Goal: Task Accomplishment & Management: Manage account settings

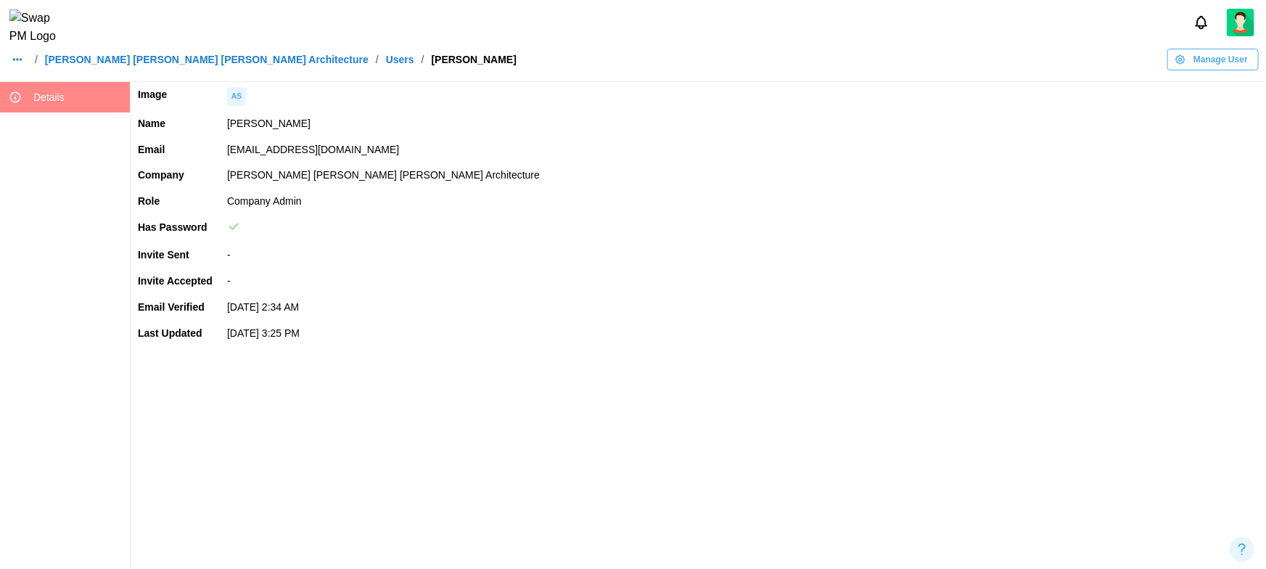
click at [188, 65] on link "Barker Rinker Seacat Architecture" at bounding box center [207, 59] width 324 height 10
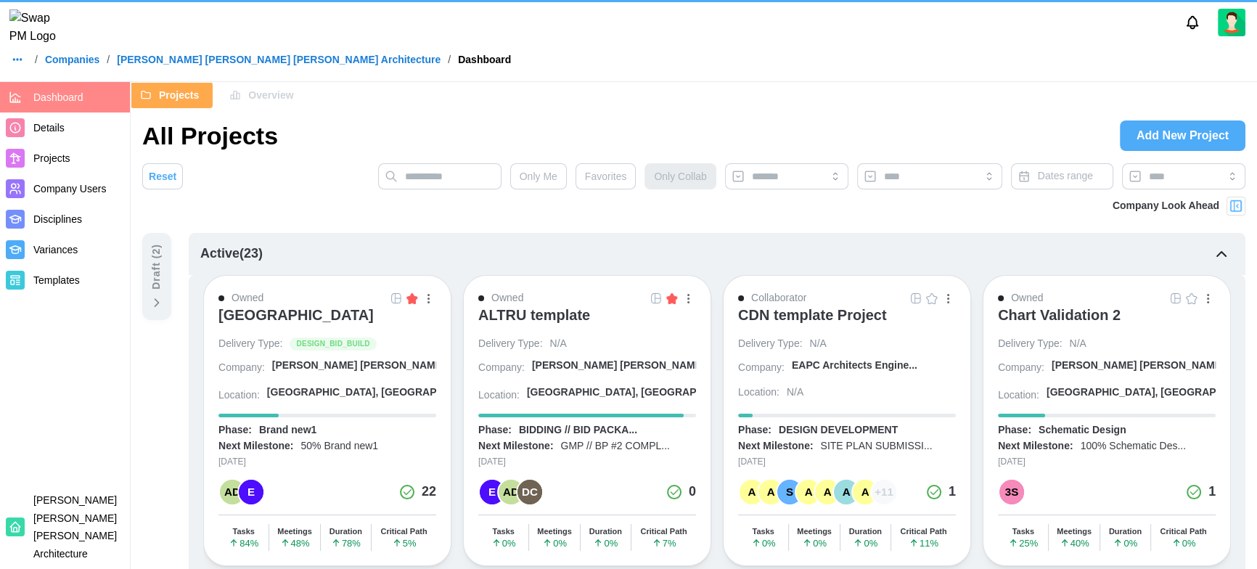
click at [70, 187] on span "Company Users" at bounding box center [69, 189] width 73 height 12
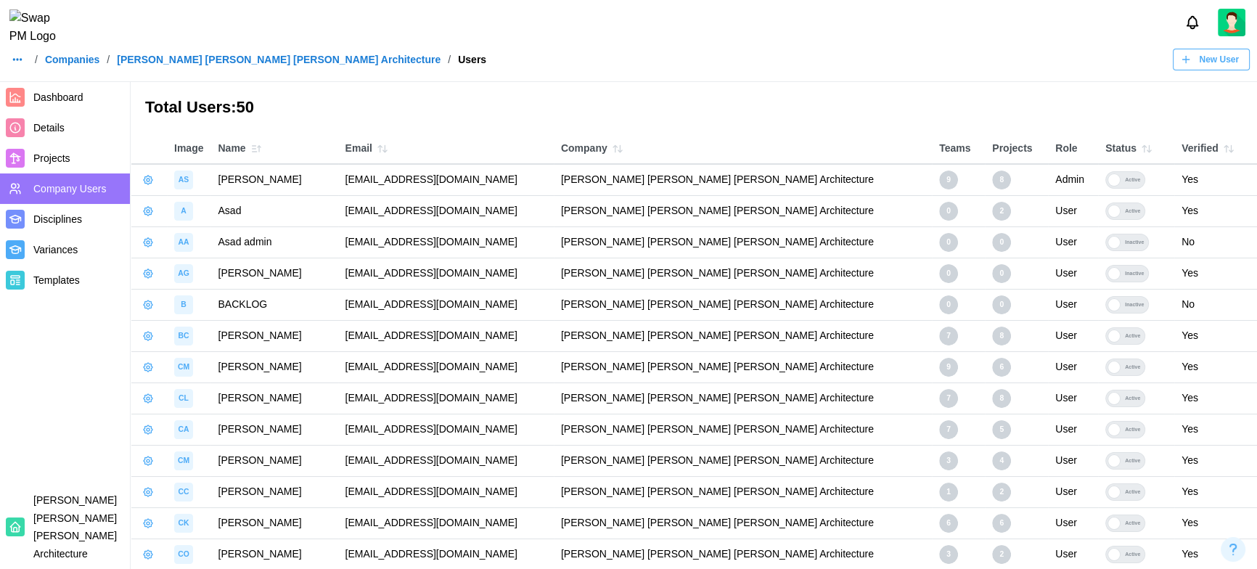
click at [414, 213] on td "asad.ali+admintest@codingcops.com" at bounding box center [446, 210] width 216 height 31
click at [428, 308] on td "testingforbacklog@backlog.com" at bounding box center [446, 304] width 216 height 31
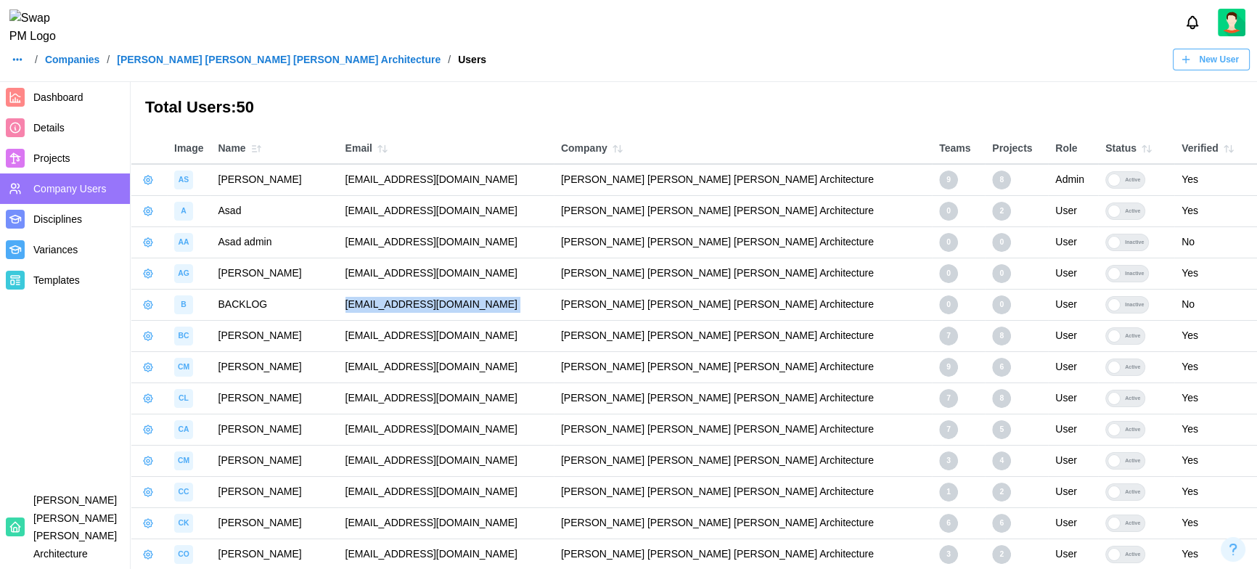
click at [1046, 303] on div "Inactive" at bounding box center [1134, 305] width 28 height 16
drag, startPoint x: 1104, startPoint y: 306, endPoint x: 1129, endPoint y: 306, distance: 25.4
click at [1046, 306] on label "Inactive" at bounding box center [1136, 304] width 62 height 17
click at [1046, 305] on div "Inactive" at bounding box center [1134, 305] width 28 height 16
click at [1046, 301] on div at bounding box center [1113, 304] width 13 height 13
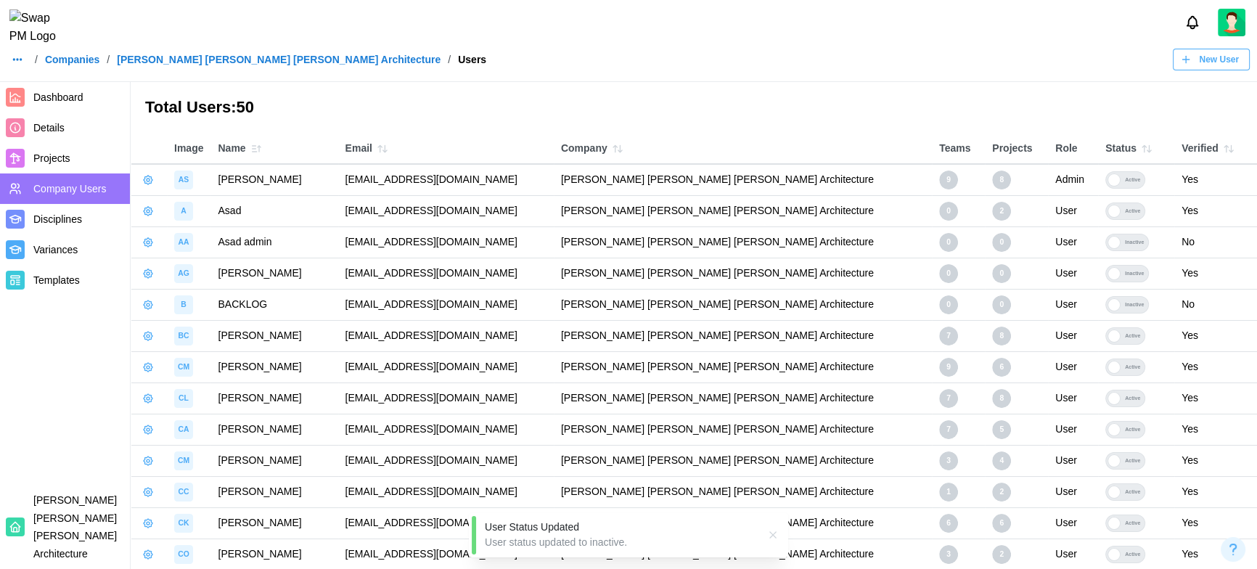
drag, startPoint x: 1118, startPoint y: 305, endPoint x: 1112, endPoint y: 308, distance: 7.5
click at [1046, 308] on div "Inactive" at bounding box center [1134, 305] width 28 height 16
drag, startPoint x: 1093, startPoint y: 303, endPoint x: 1147, endPoint y: 300, distance: 54.5
click at [1046, 300] on label "Inactive" at bounding box center [1136, 304] width 62 height 17
click at [1046, 303] on label "Inactive" at bounding box center [1136, 304] width 62 height 17
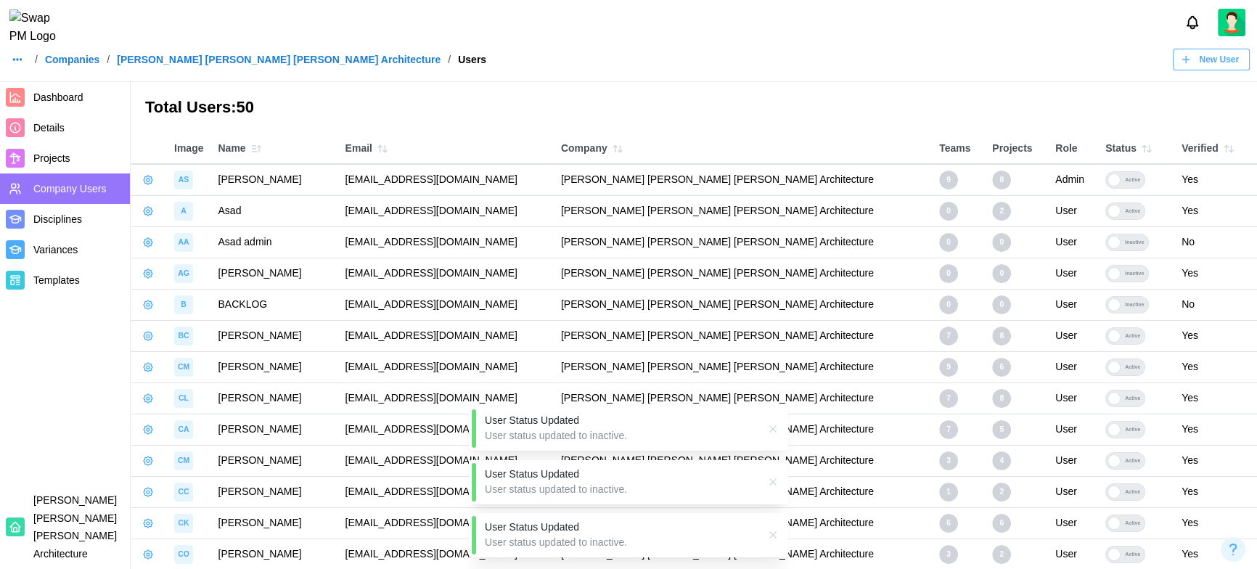
click at [1046, 303] on div at bounding box center [1113, 304] width 13 height 13
click at [1046, 303] on div "Inactive" at bounding box center [1134, 305] width 28 height 16
click at [1046, 303] on label "Inactive" at bounding box center [1136, 304] width 62 height 17
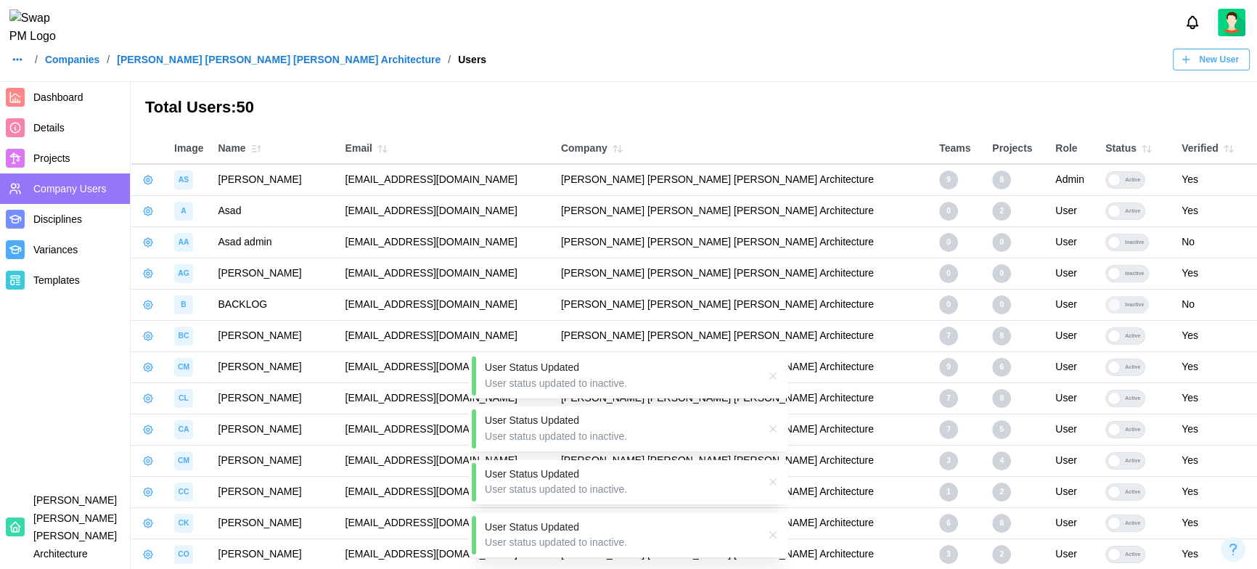
click at [1046, 303] on label "Inactive" at bounding box center [1136, 304] width 62 height 17
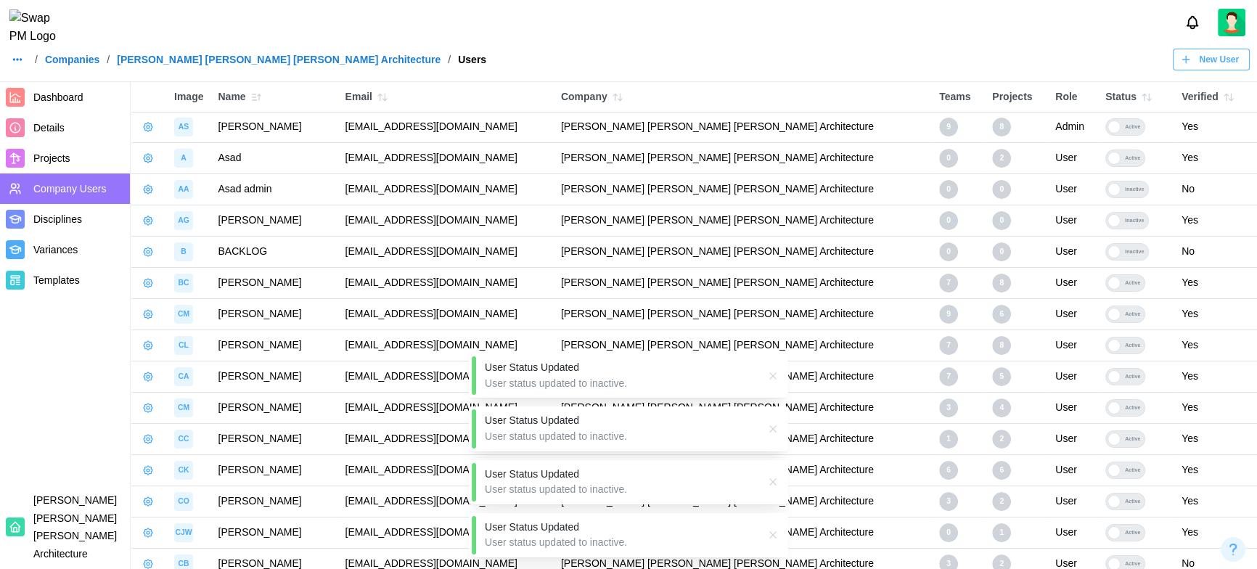
scroll to position [79, 0]
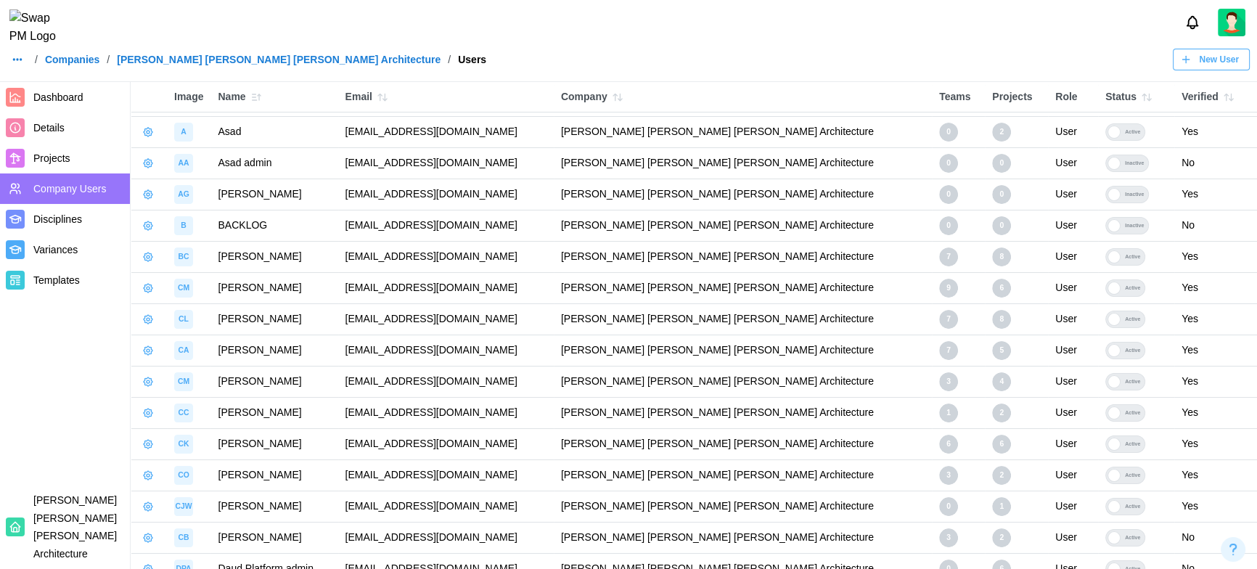
click at [472, 261] on td "billclifford12345qwerty@brsarch.com" at bounding box center [446, 256] width 216 height 31
copy td "billclifford12345qwerty@brsarch.com"
click at [149, 258] on icon "button" at bounding box center [148, 257] width 12 height 12
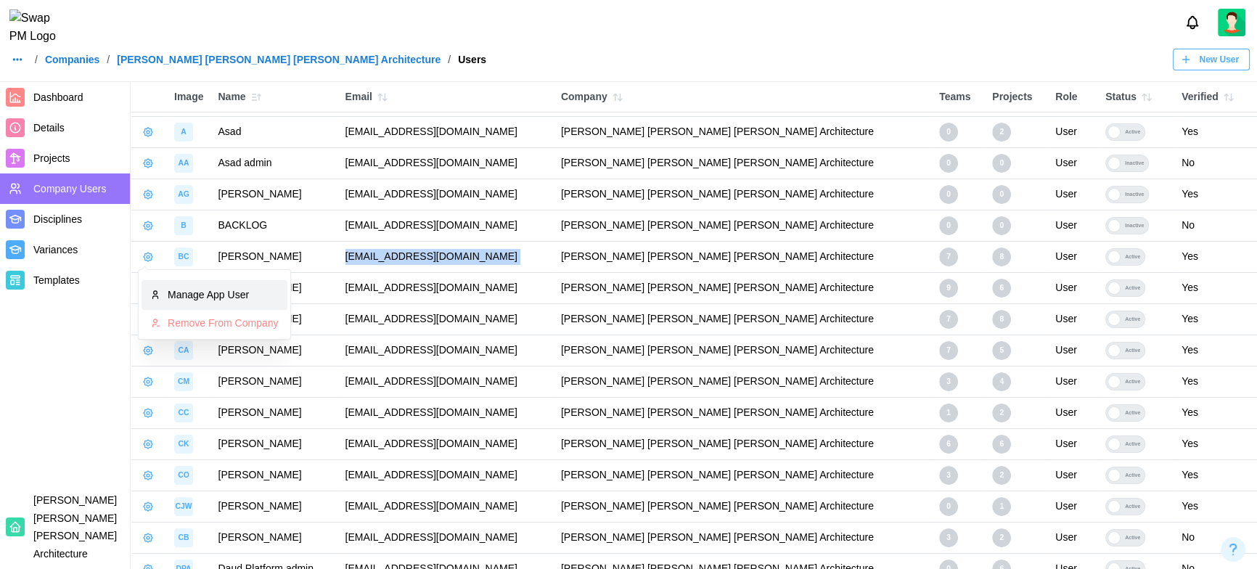
click at [188, 295] on div "Manage App User" at bounding box center [223, 295] width 111 height 16
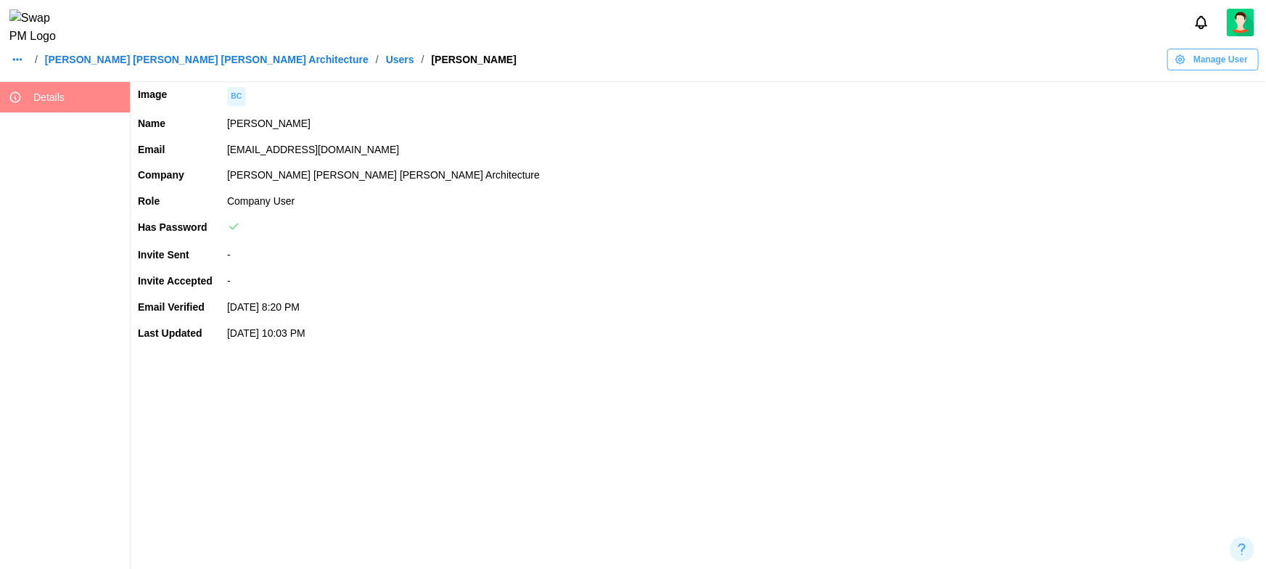
click at [1046, 59] on span "Manage User" at bounding box center [1221, 59] width 54 height 20
click at [1046, 146] on div "Set User Password" at bounding box center [1211, 151] width 87 height 12
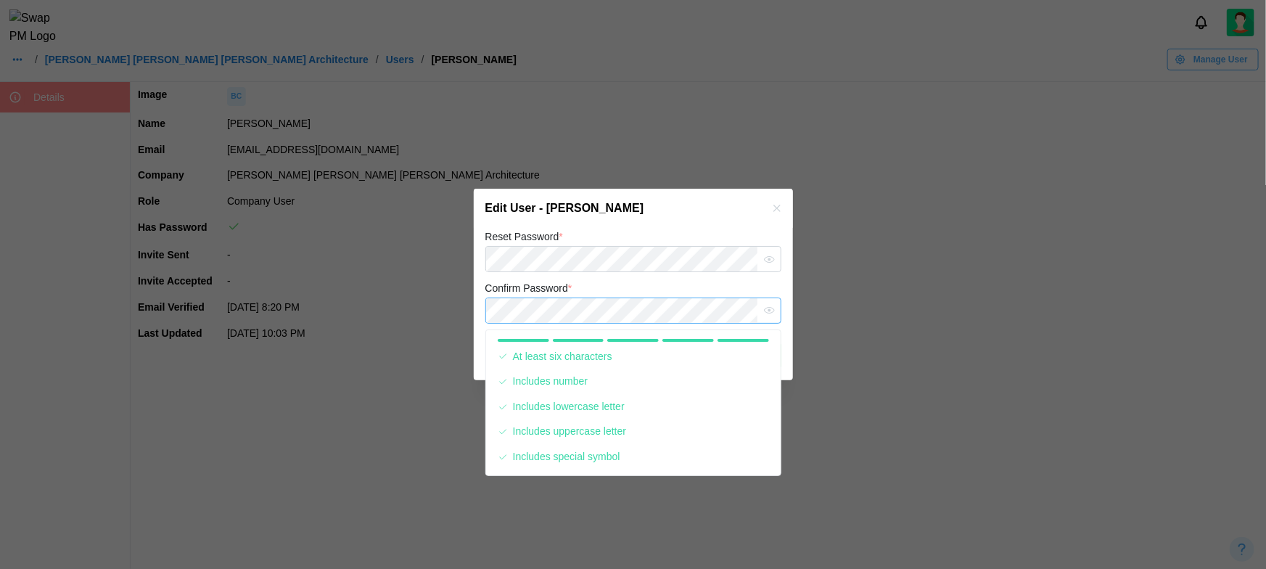
click at [714, 343] on button "Save" at bounding box center [747, 356] width 67 height 26
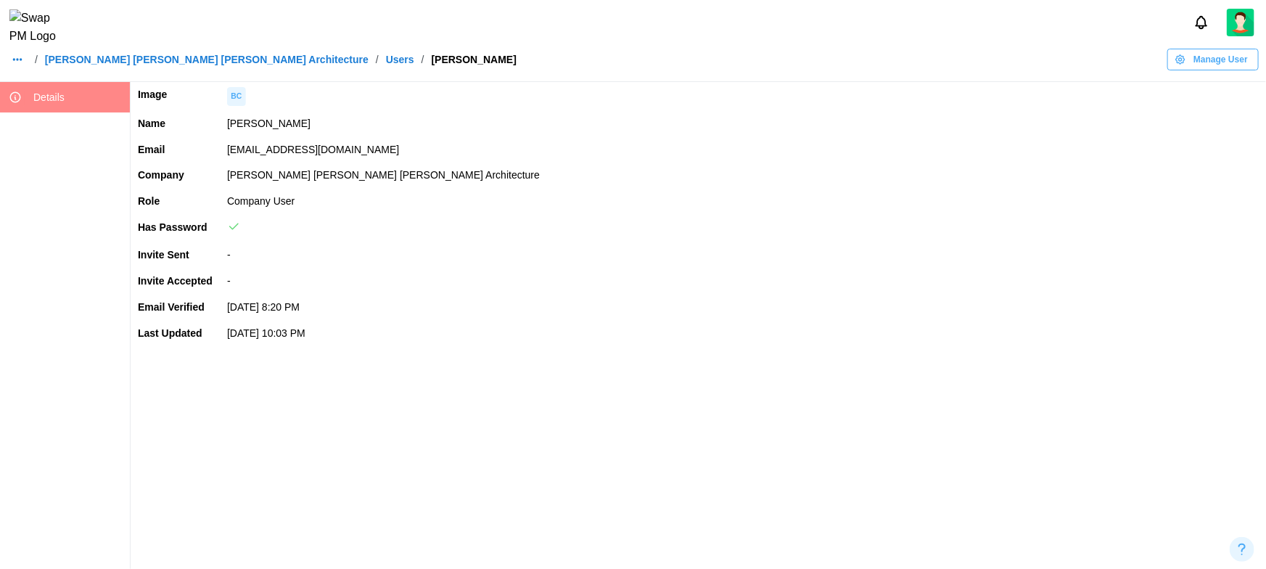
click at [939, 171] on td "Barker Rinker Seacat Architecture" at bounding box center [743, 176] width 1046 height 26
click at [843, 231] on td at bounding box center [743, 229] width 1046 height 28
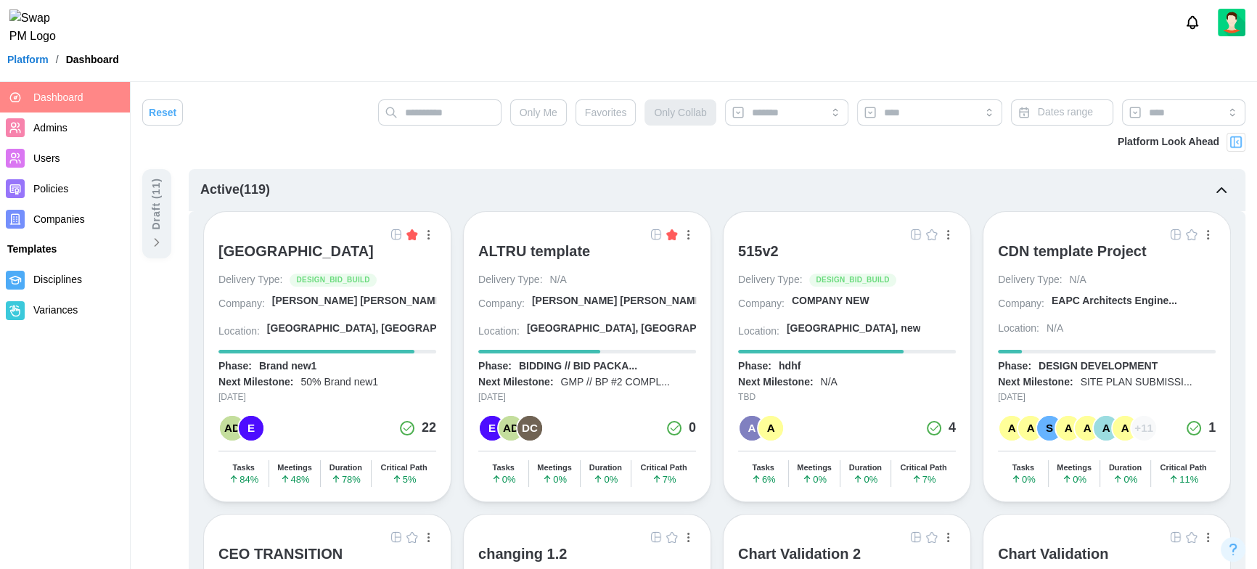
click at [638, 188] on div "Active ( 119 )" at bounding box center [717, 190] width 1057 height 42
click at [69, 221] on span "Companies" at bounding box center [59, 219] width 52 height 12
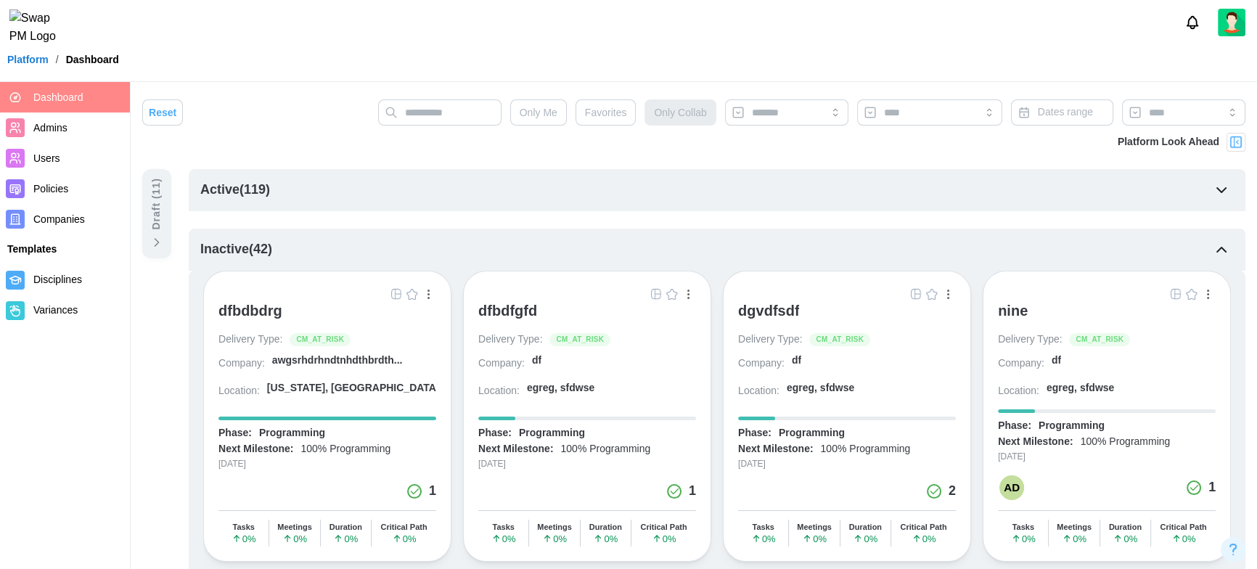
click at [62, 211] on span "Companies" at bounding box center [78, 219] width 91 height 18
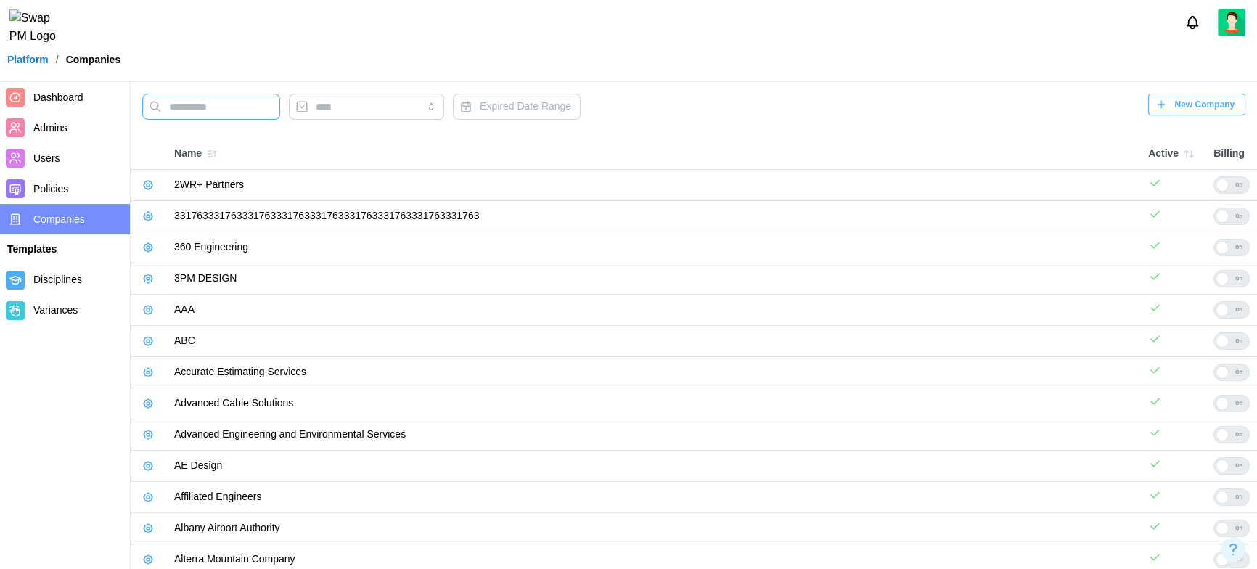
click at [233, 105] on input "text" at bounding box center [211, 107] width 138 height 26
type input "**"
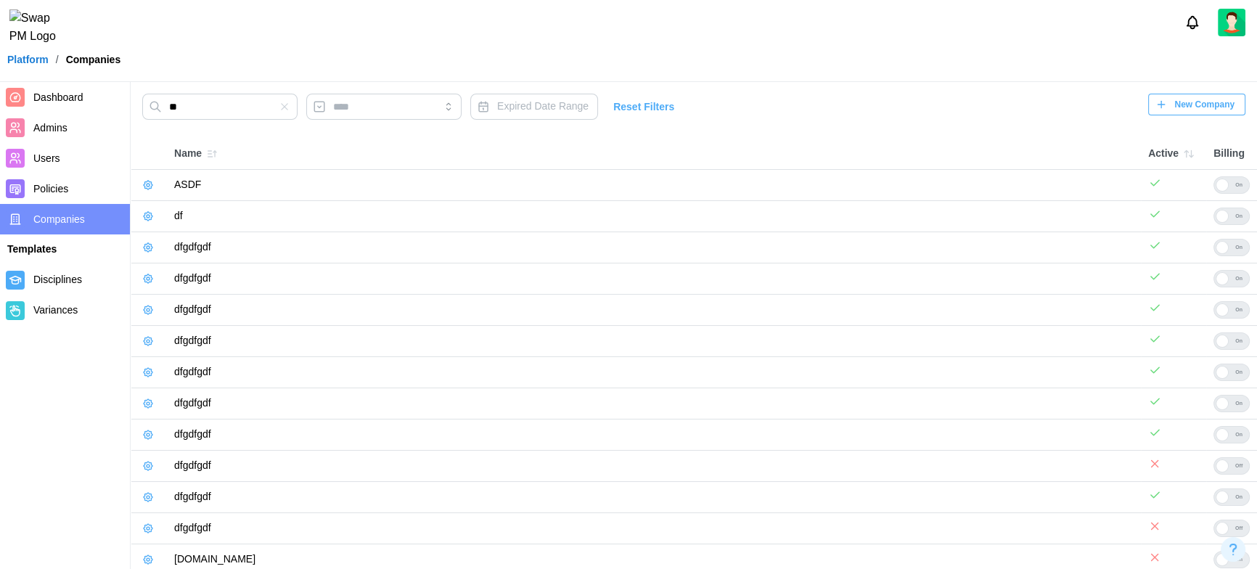
click at [150, 214] on icon "button" at bounding box center [148, 216] width 9 height 9
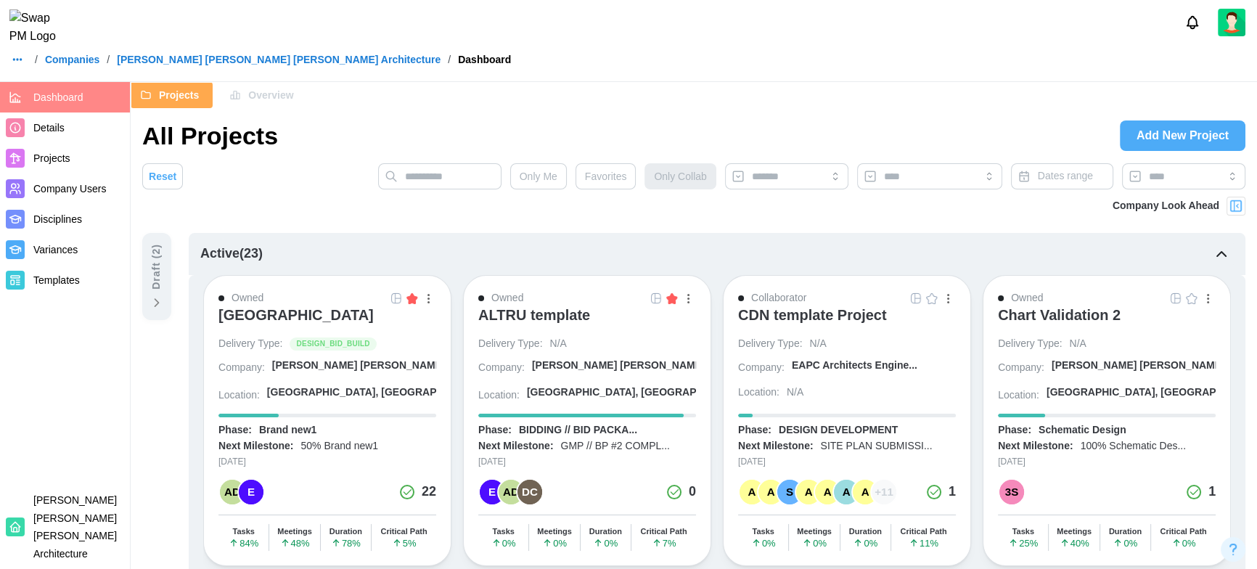
click at [280, 105] on span "Overview" at bounding box center [270, 95] width 45 height 25
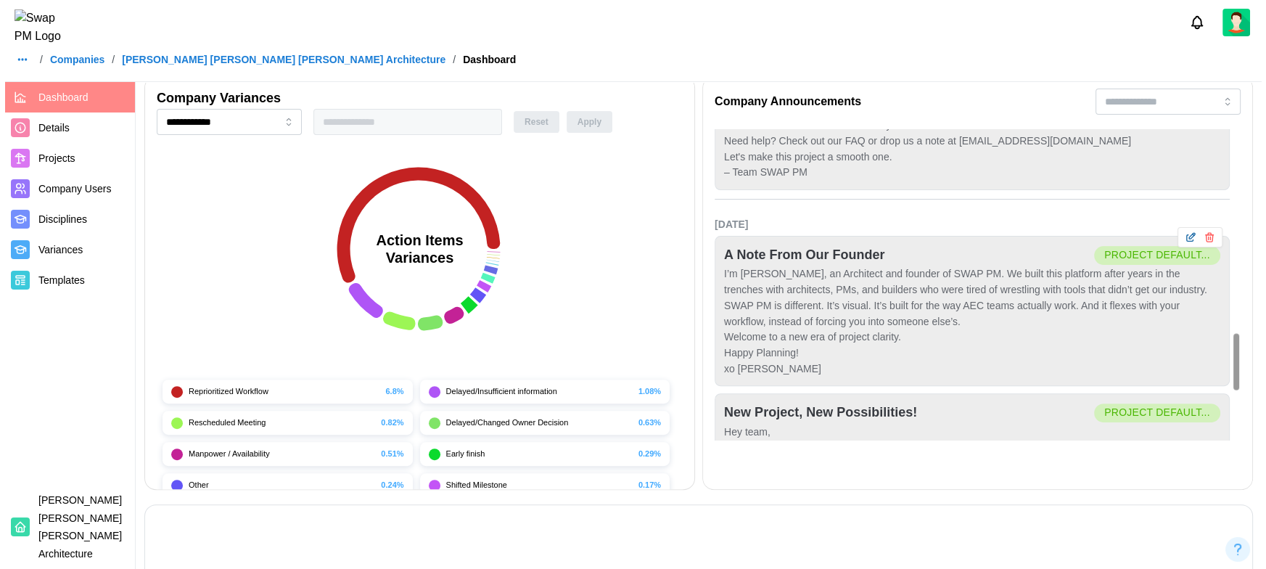
scroll to position [1108, 0]
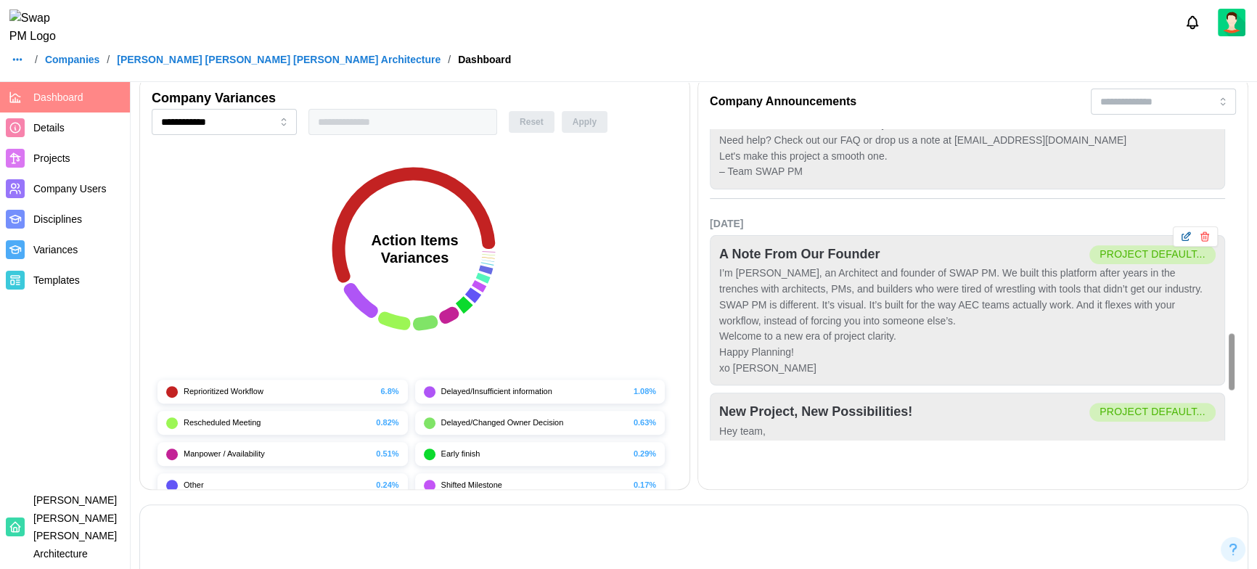
click at [1046, 231] on icon "button" at bounding box center [1186, 237] width 12 height 12
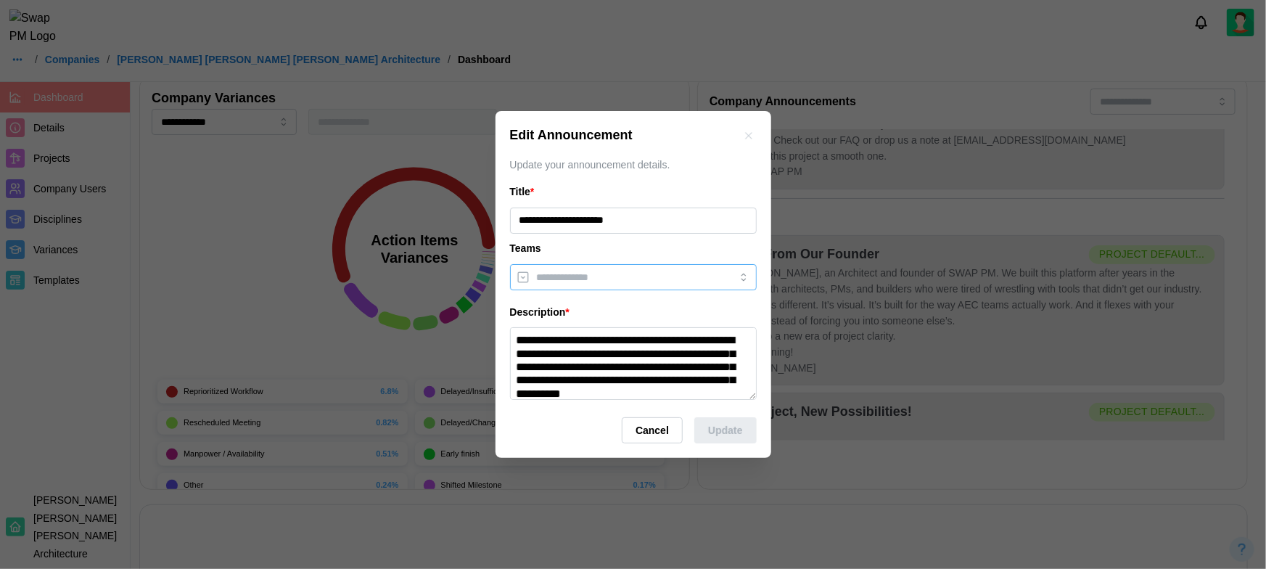
click at [641, 274] on input "search" at bounding box center [620, 277] width 167 height 12
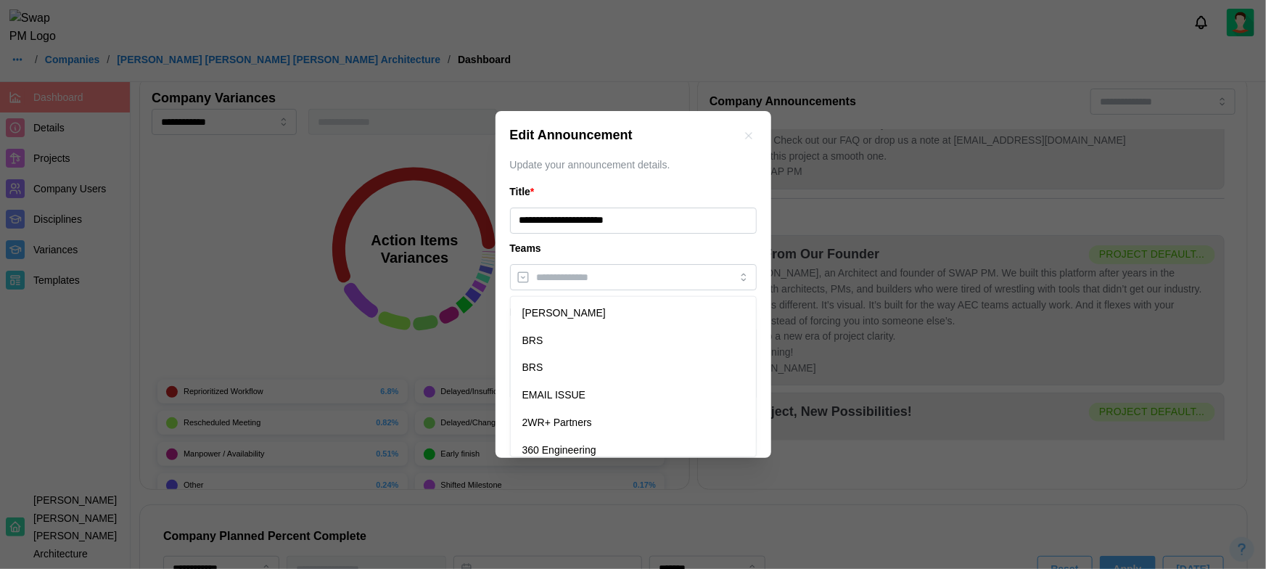
click at [750, 133] on icon "button" at bounding box center [749, 136] width 12 height 12
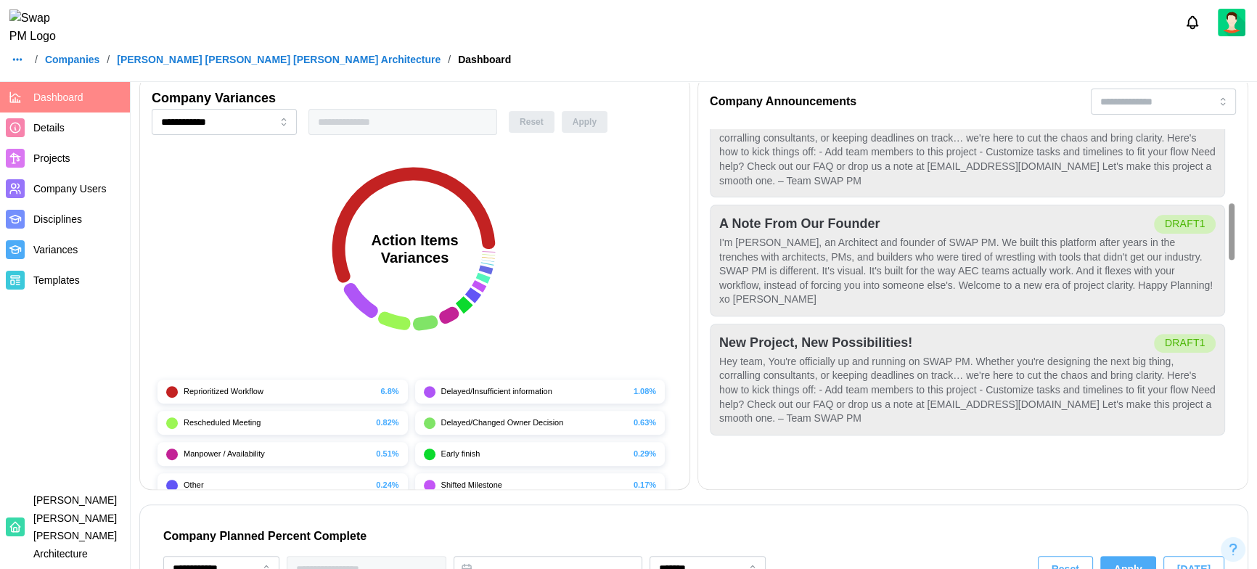
scroll to position [316, 0]
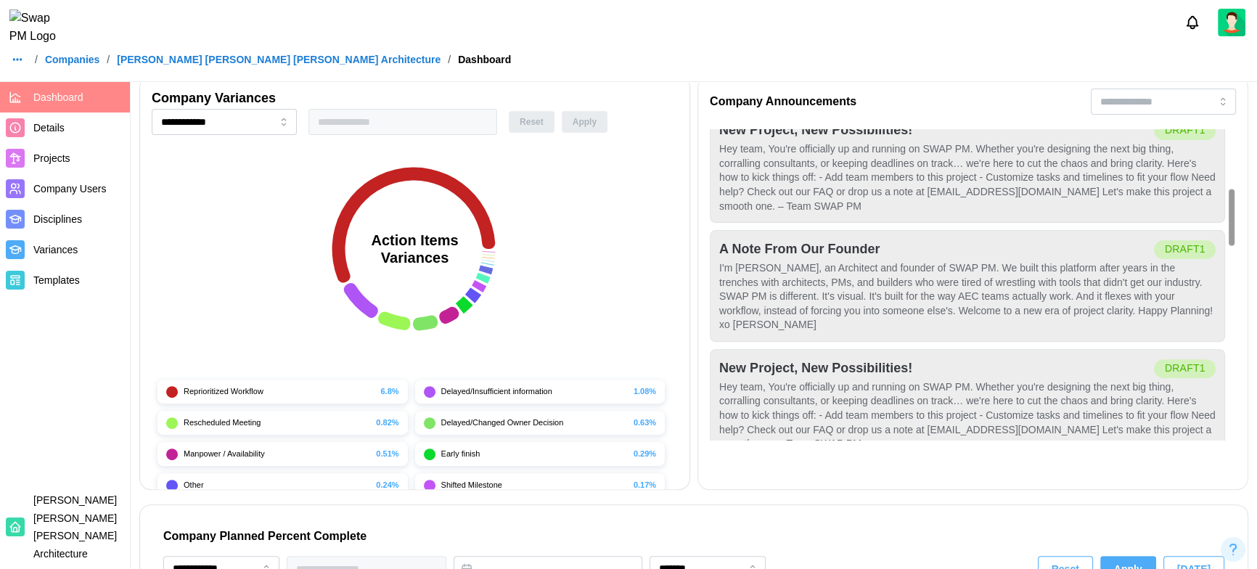
click at [1046, 242] on div "draft1" at bounding box center [1185, 250] width 41 height 16
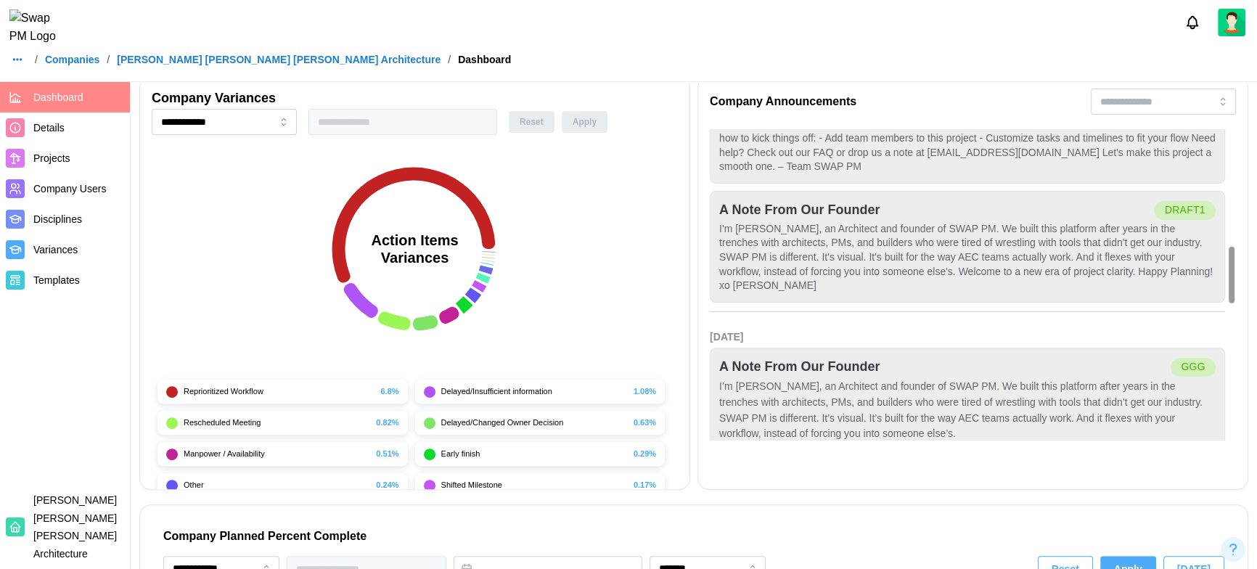
scroll to position [633, 0]
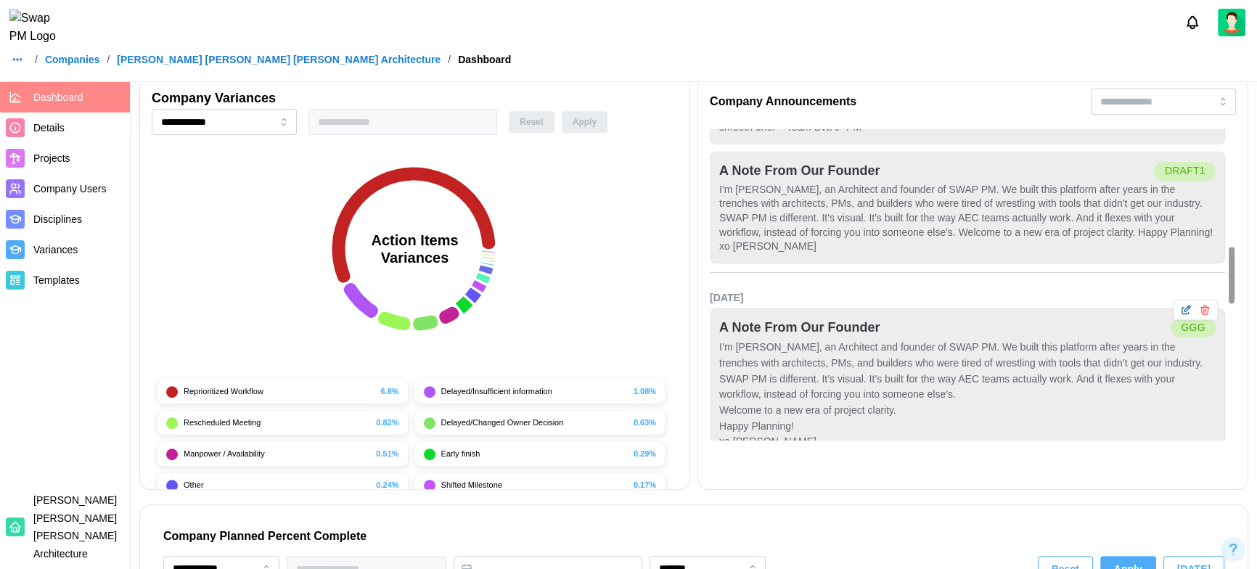
click at [1046, 304] on icon "button" at bounding box center [1186, 310] width 12 height 12
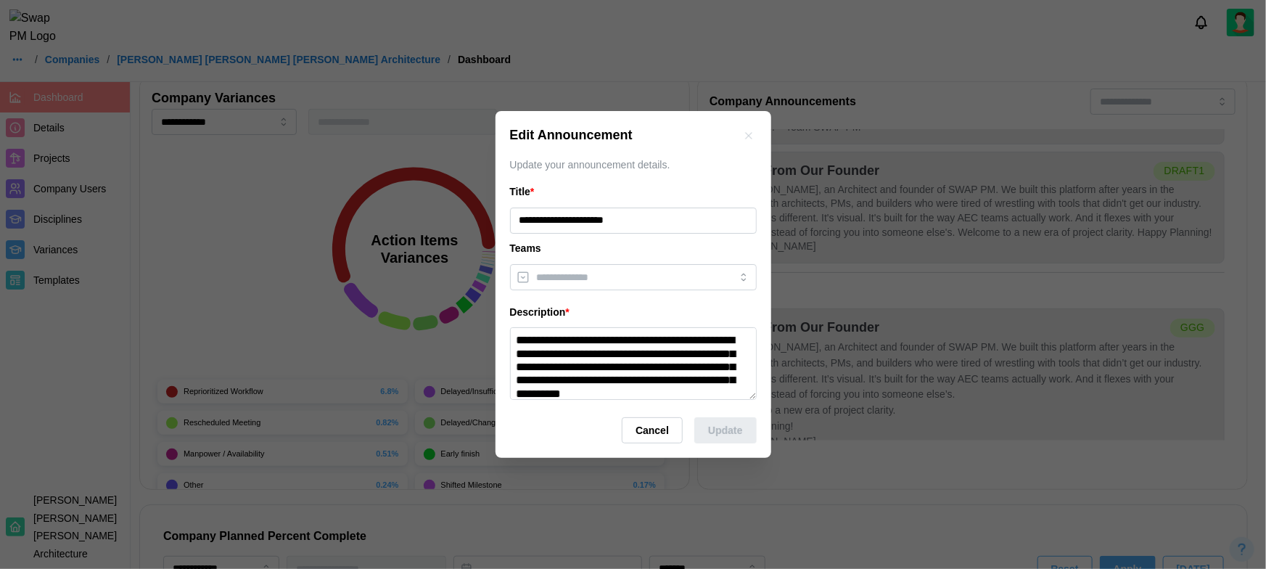
click at [750, 131] on icon "button" at bounding box center [749, 136] width 12 height 12
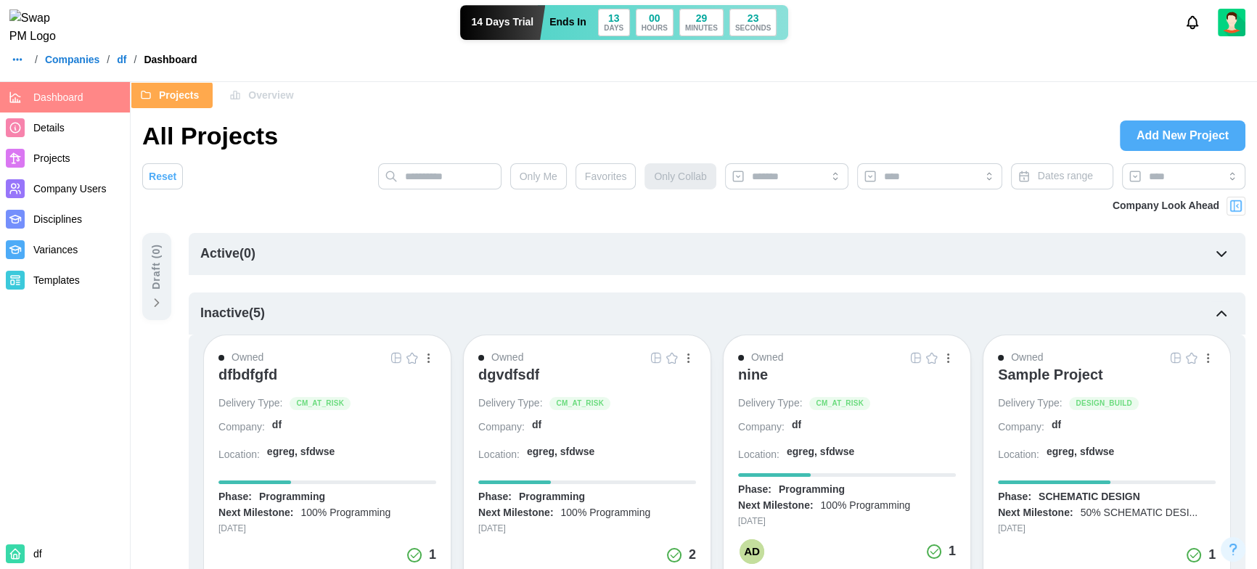
click at [262, 97] on span "Overview" at bounding box center [270, 95] width 45 height 25
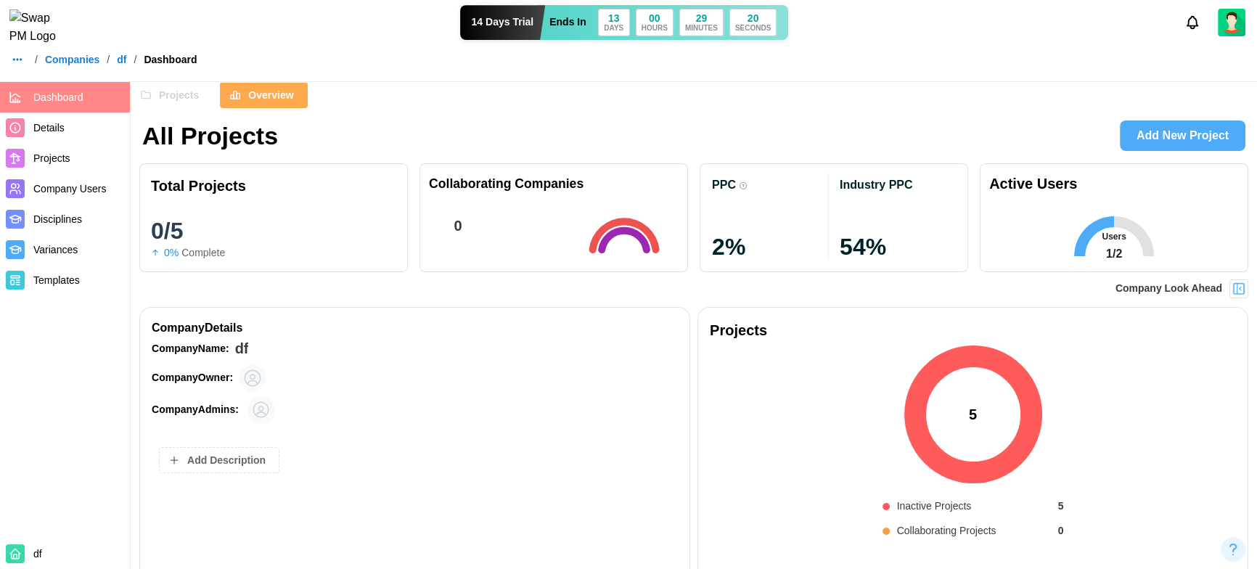
click at [56, 191] on span "Company Users" at bounding box center [69, 189] width 73 height 12
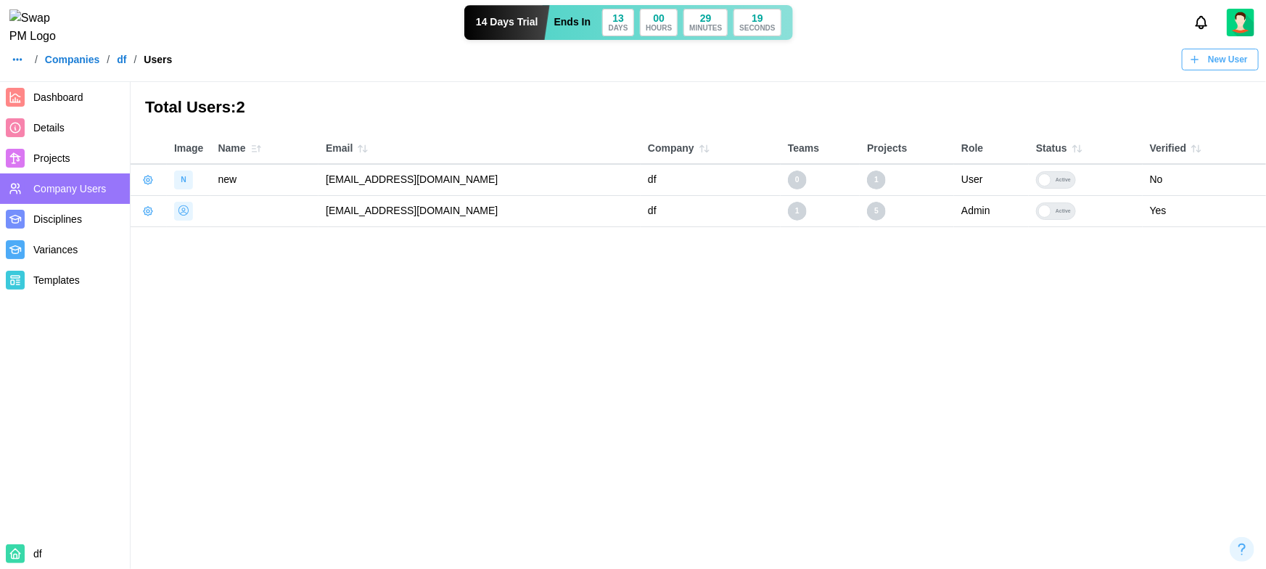
click at [331, 277] on main "Total Users: 2 Image Name Email Company Teams Projects Role Status Verified N n…" at bounding box center [633, 284] width 1266 height 569
click at [342, 293] on main "Total Users: 2 Image Name Email Company Teams Projects Role Status Verified N n…" at bounding box center [633, 284] width 1266 height 569
click at [70, 95] on span "Dashboard" at bounding box center [58, 97] width 50 height 12
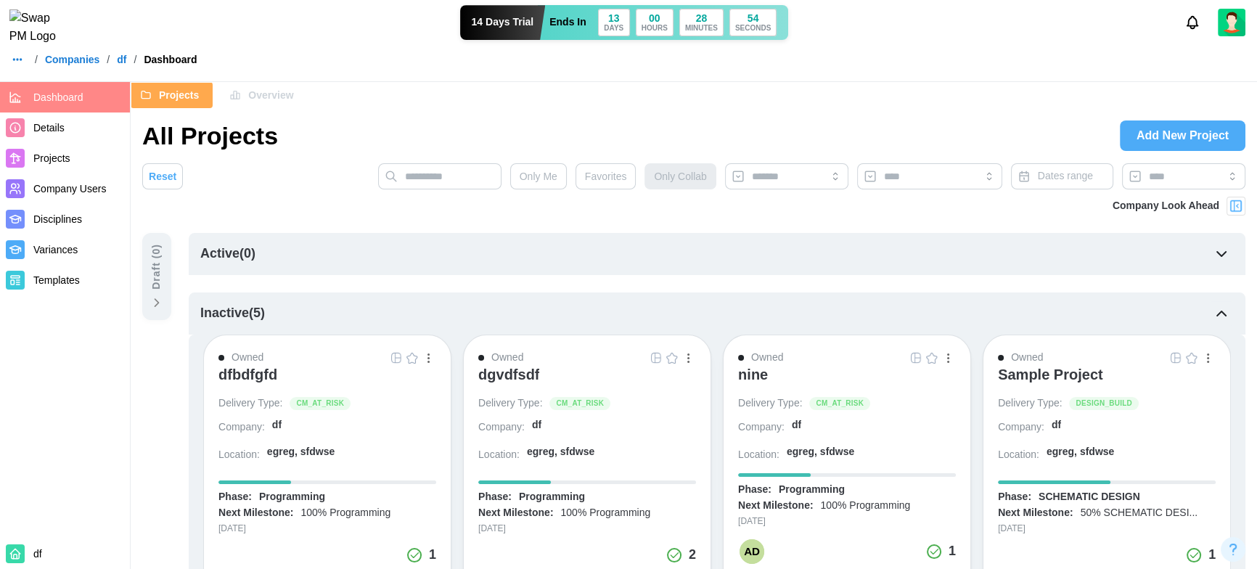
click at [60, 155] on span "Projects" at bounding box center [51, 158] width 37 height 12
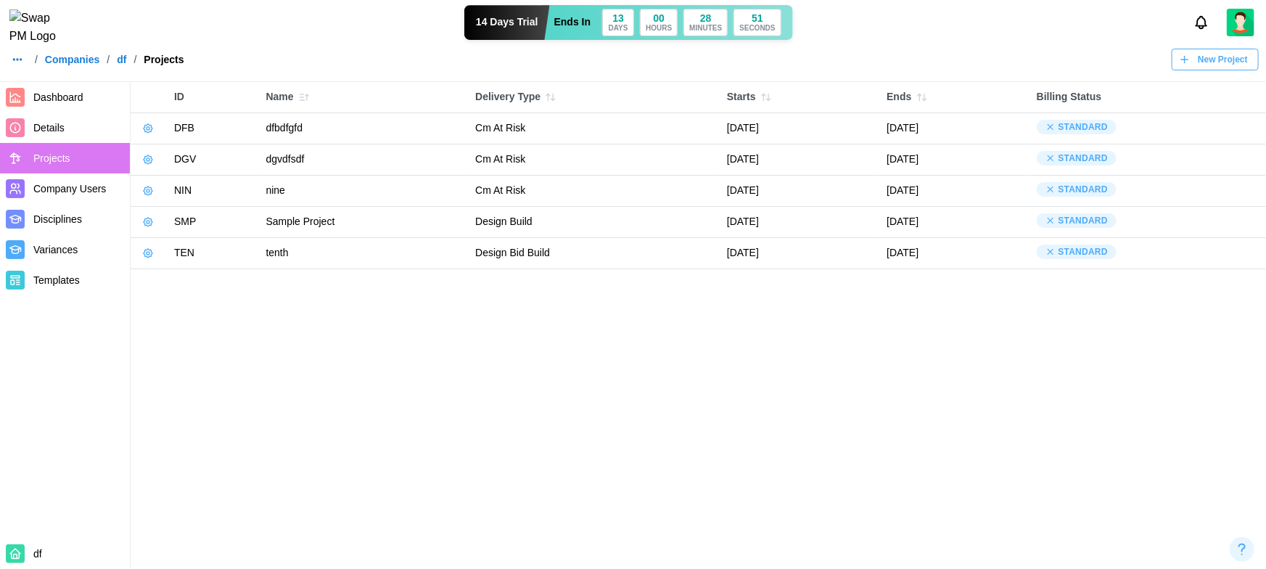
click at [140, 131] on button "button" at bounding box center [148, 128] width 20 height 20
click at [187, 163] on div "Manage Project" at bounding box center [204, 161] width 73 height 12
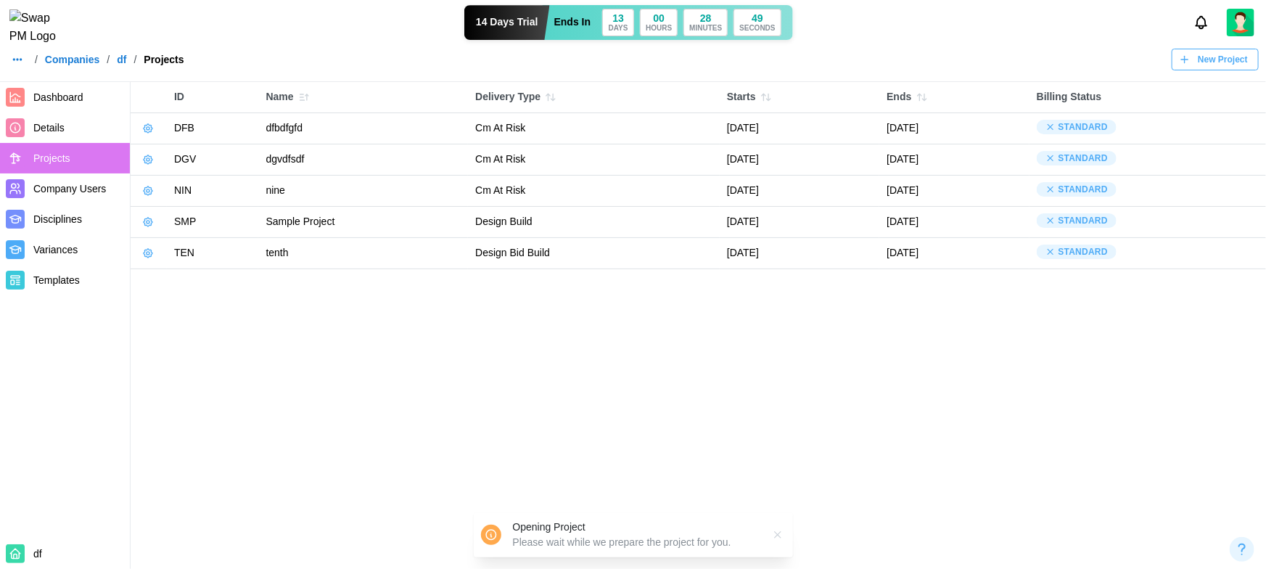
click at [526, 423] on main "ID Name Delivery Type Starts Ends Billing Status DFB dfbdfgfd Cm At Risk Septem…" at bounding box center [633, 284] width 1266 height 569
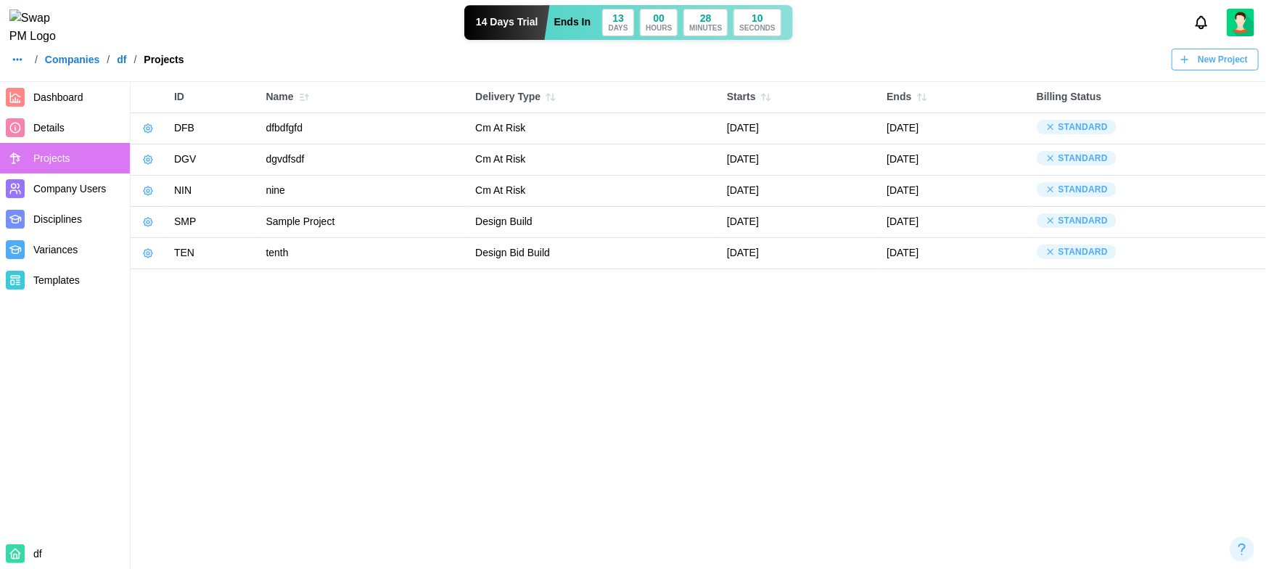
click at [142, 159] on icon "button" at bounding box center [148, 160] width 12 height 12
click at [179, 183] on button "Manage Project" at bounding box center [196, 192] width 108 height 26
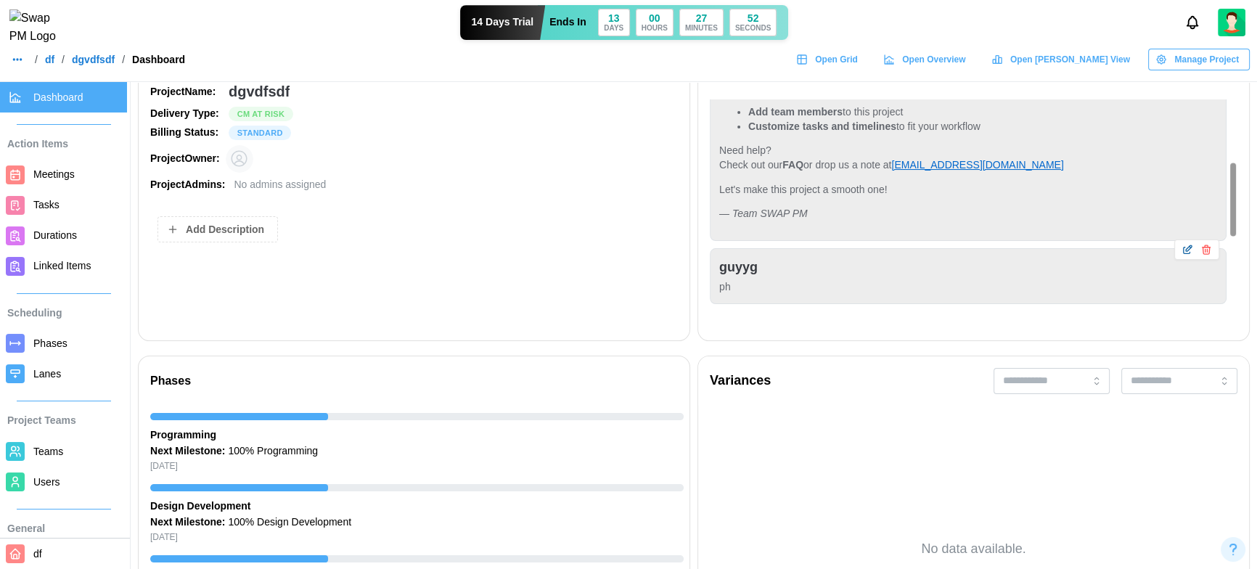
scroll to position [237, 0]
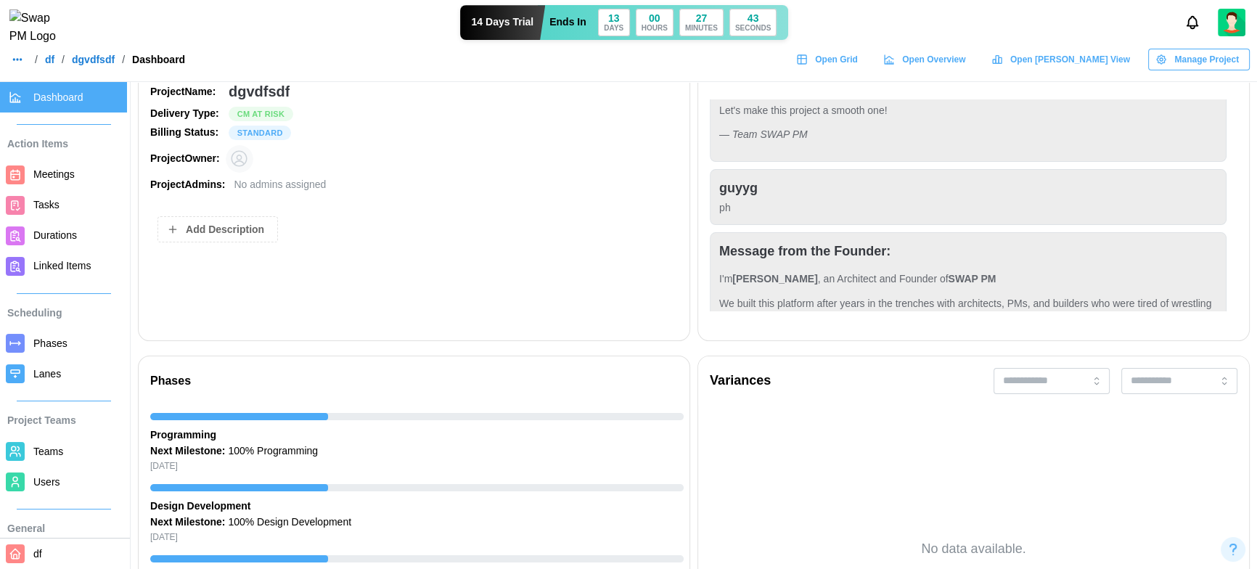
click at [65, 480] on span "Users" at bounding box center [77, 482] width 88 height 18
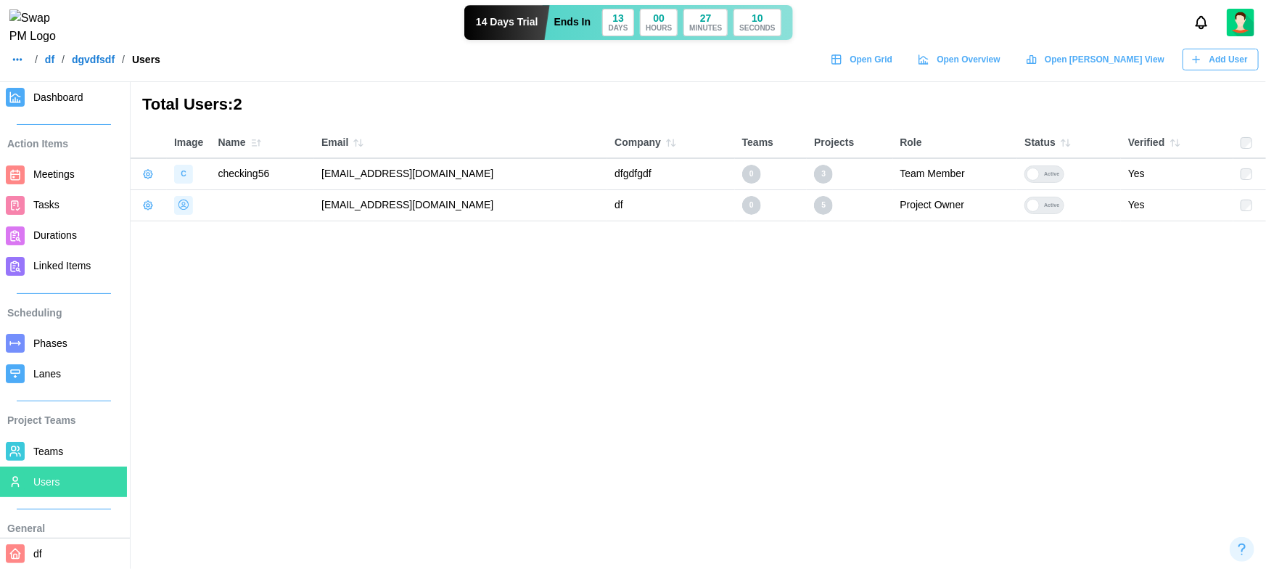
click at [502, 171] on td "qatestercodingcops+checkingv56@gmail.com" at bounding box center [460, 173] width 293 height 31
copy td "qatestercodingcops+checkingv56@gmail.com"
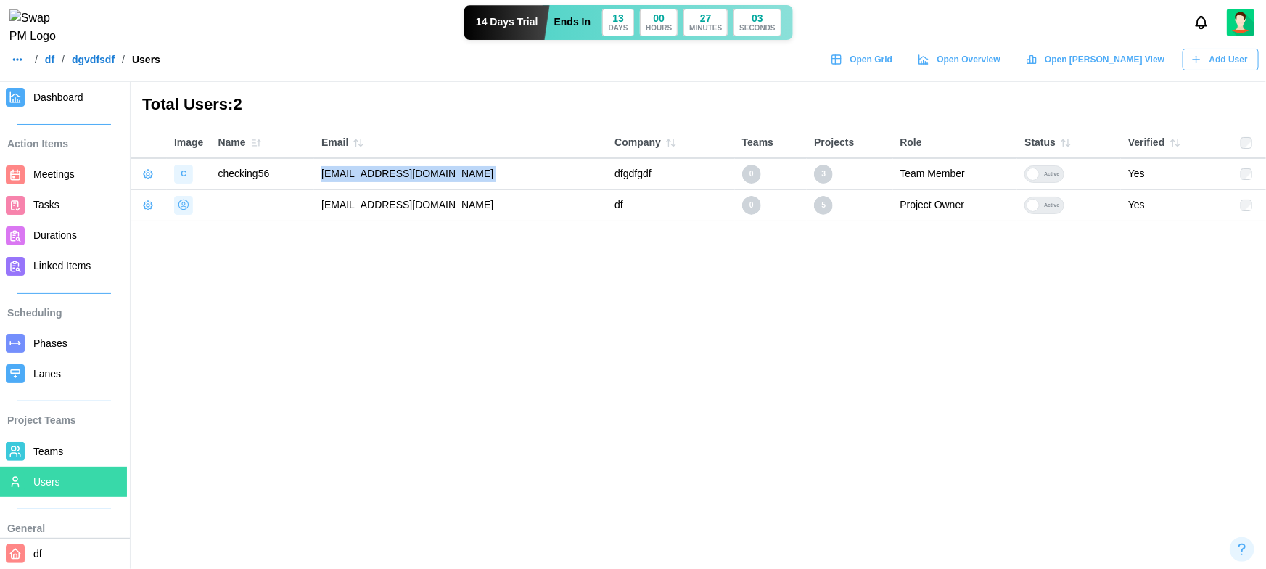
copy td "qatestercodingcops+checkingv56@gmail.com"
click at [145, 178] on icon "button" at bounding box center [148, 174] width 12 height 12
click at [178, 210] on div "Manage User" at bounding box center [227, 205] width 118 height 16
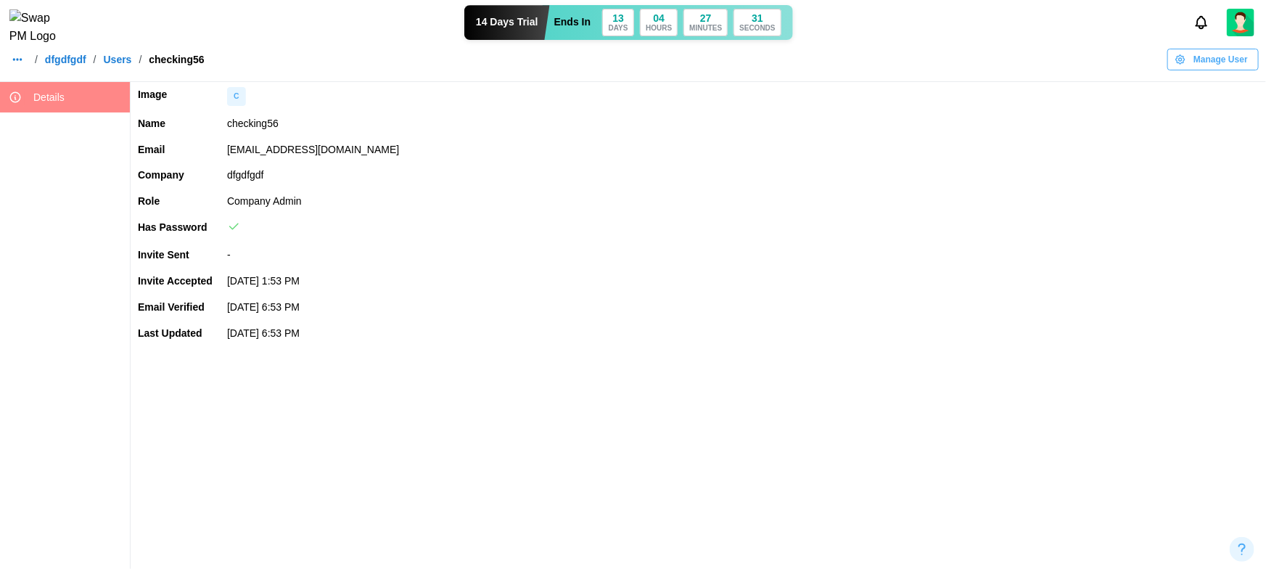
click at [521, 332] on td "Sep 2, 2025 6:53 PM" at bounding box center [743, 334] width 1046 height 26
click at [538, 258] on td "-" at bounding box center [743, 255] width 1046 height 26
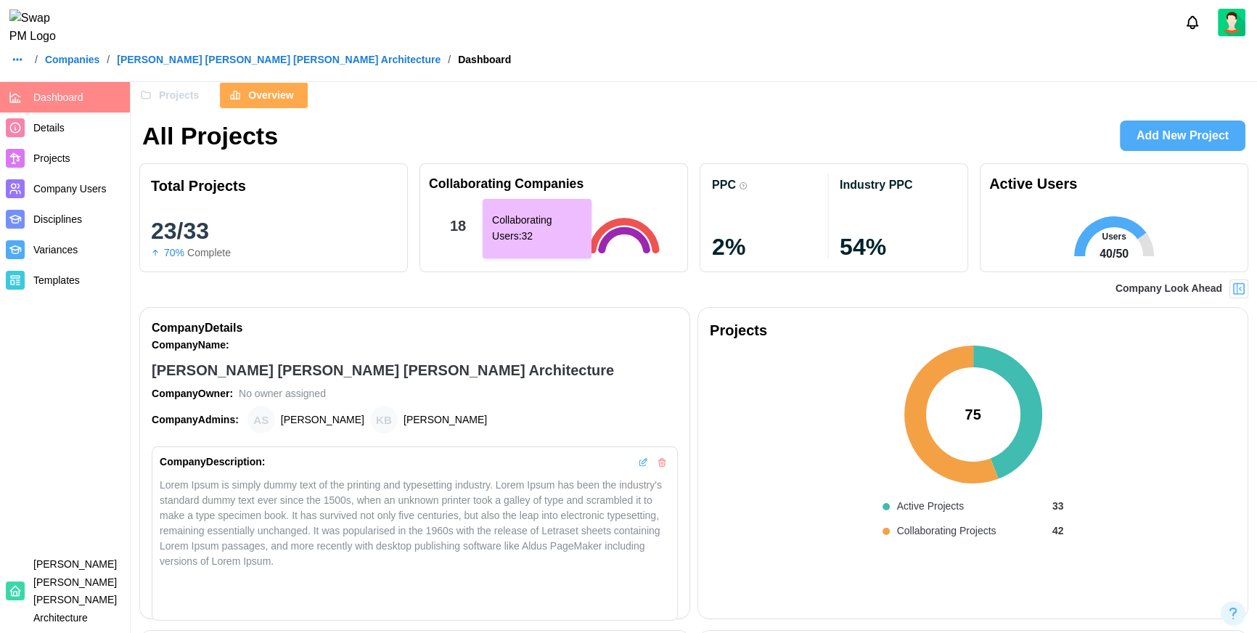
scroll to position [0, 12592]
click at [200, 101] on button "Projects" at bounding box center [172, 95] width 82 height 26
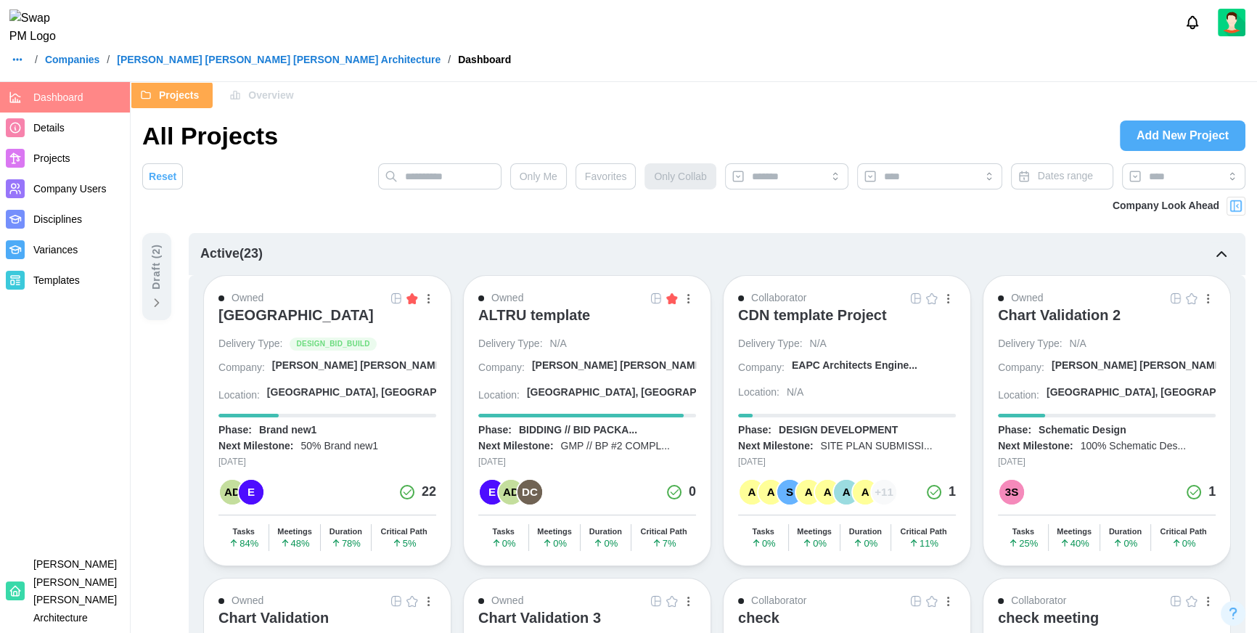
click at [656, 297] on img "button" at bounding box center [656, 298] width 12 height 12
click at [1237, 205] on img at bounding box center [1236, 206] width 15 height 15
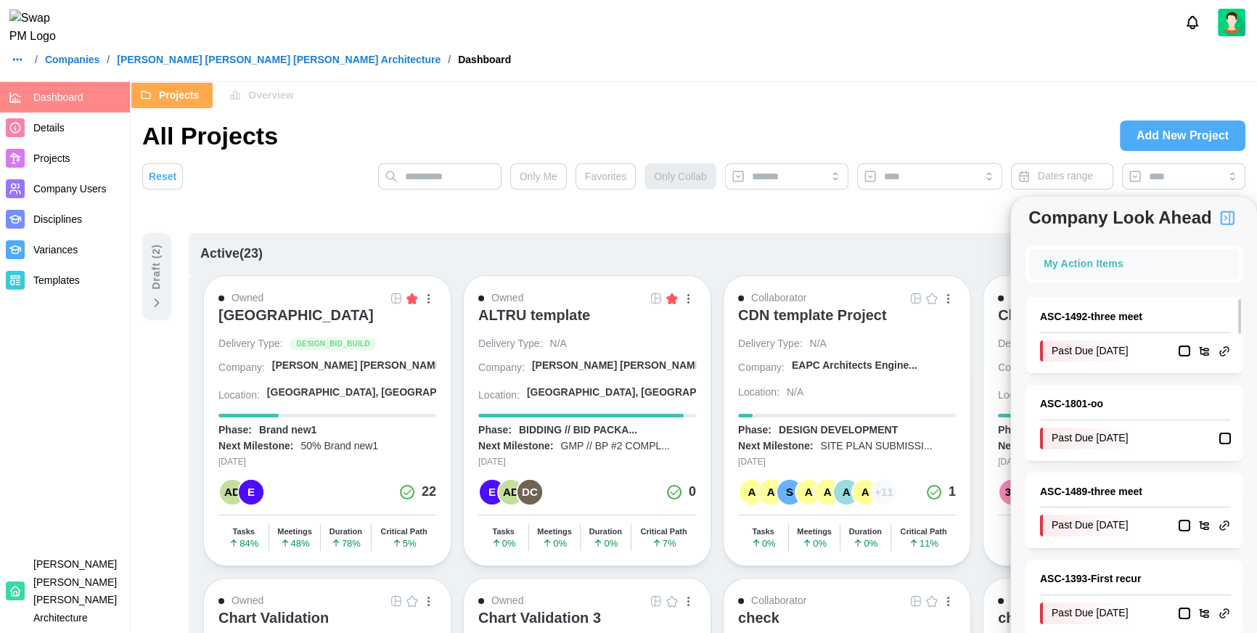
click at [1083, 314] on link "ASC - 1492 - three meet" at bounding box center [1135, 317] width 191 height 16
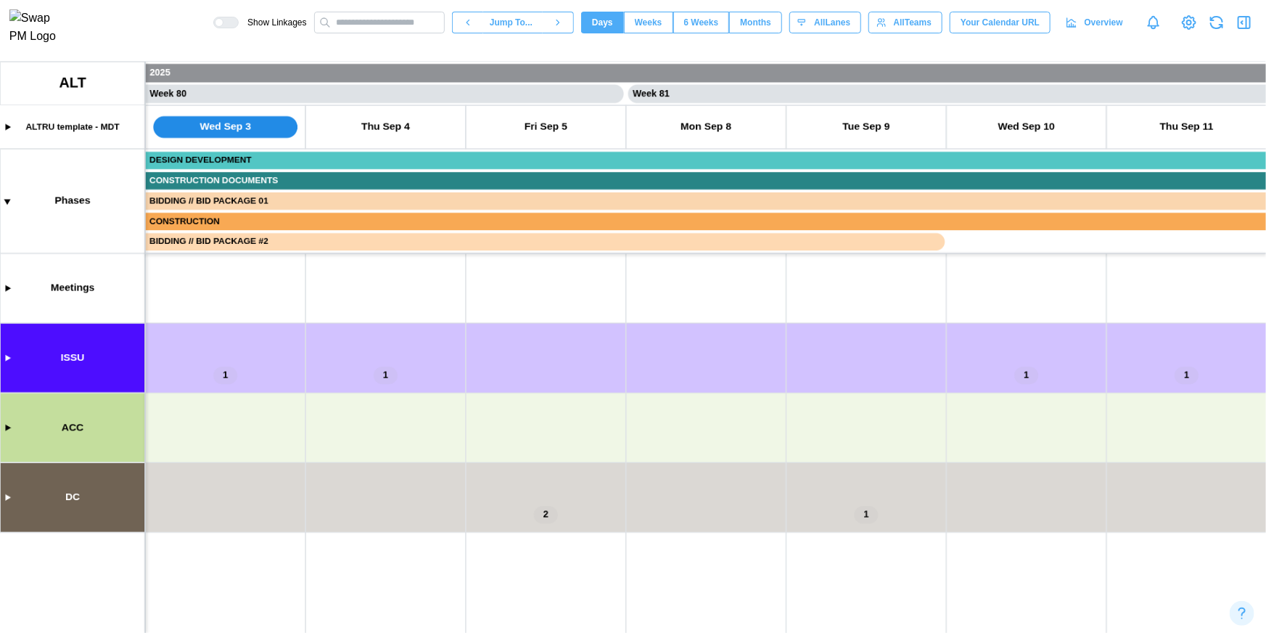
scroll to position [0, 63606]
click at [12, 358] on canvas at bounding box center [633, 347] width 1266 height 571
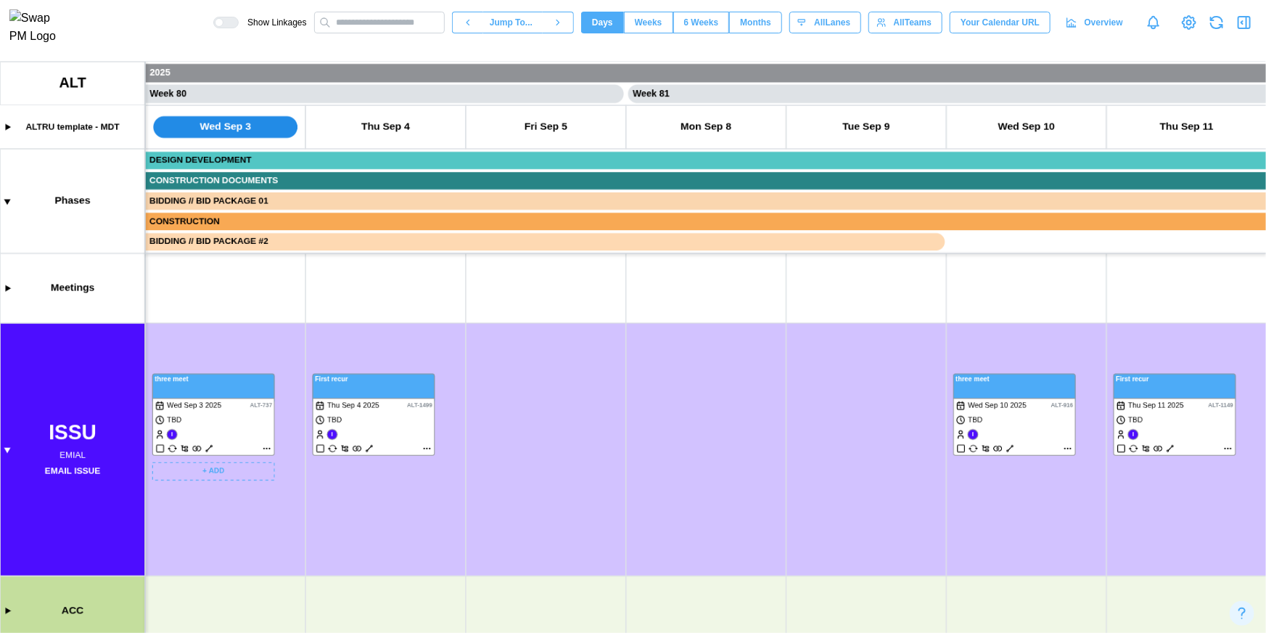
click at [266, 448] on canvas at bounding box center [633, 347] width 1266 height 571
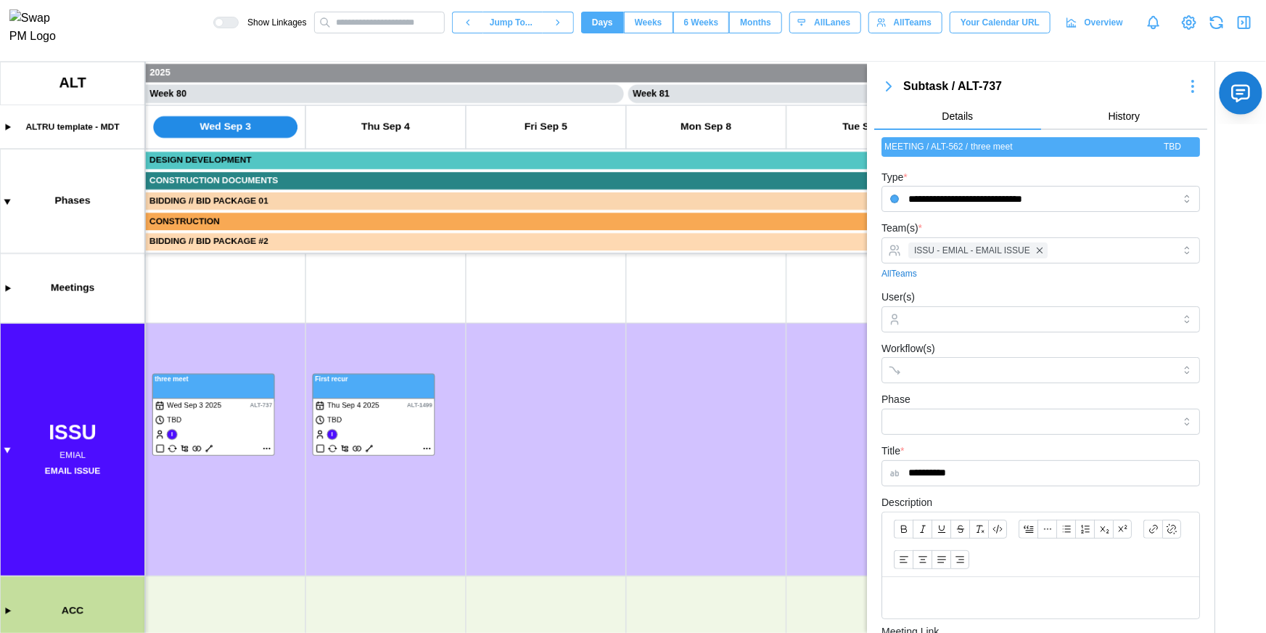
click at [1233, 91] on icon "button" at bounding box center [1240, 94] width 17 height 16
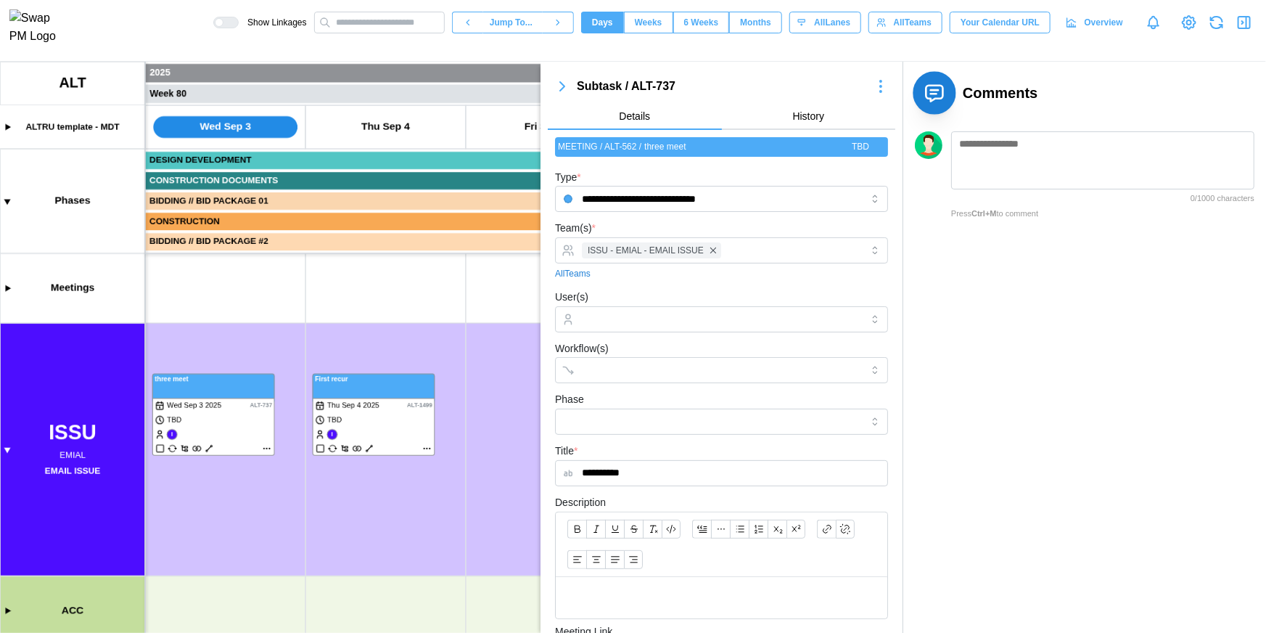
click at [940, 90] on icon "button" at bounding box center [935, 93] width 22 height 22
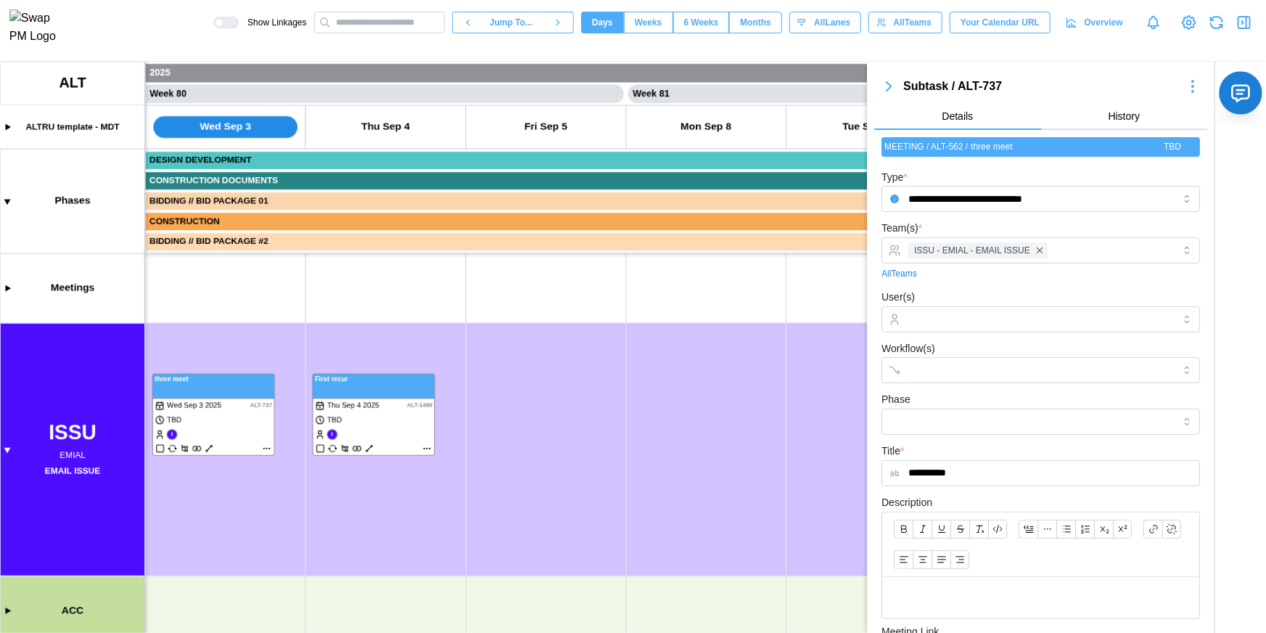
click at [1232, 91] on icon "button" at bounding box center [1240, 94] width 17 height 16
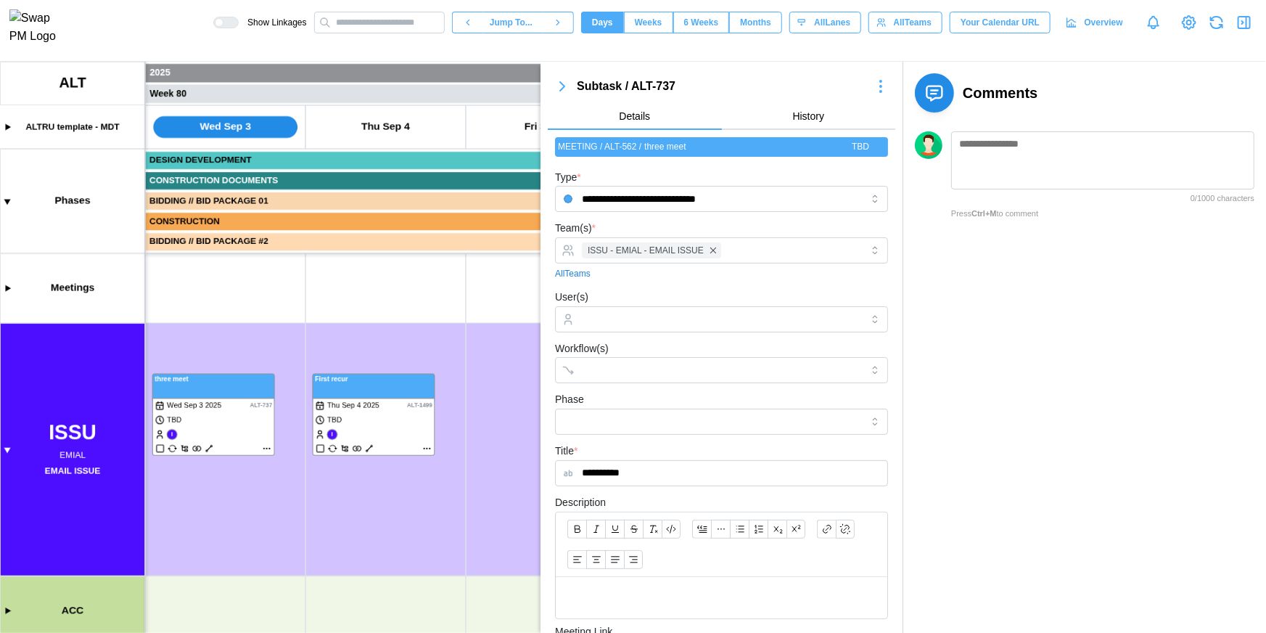
click at [554, 83] on icon "button" at bounding box center [562, 86] width 17 height 17
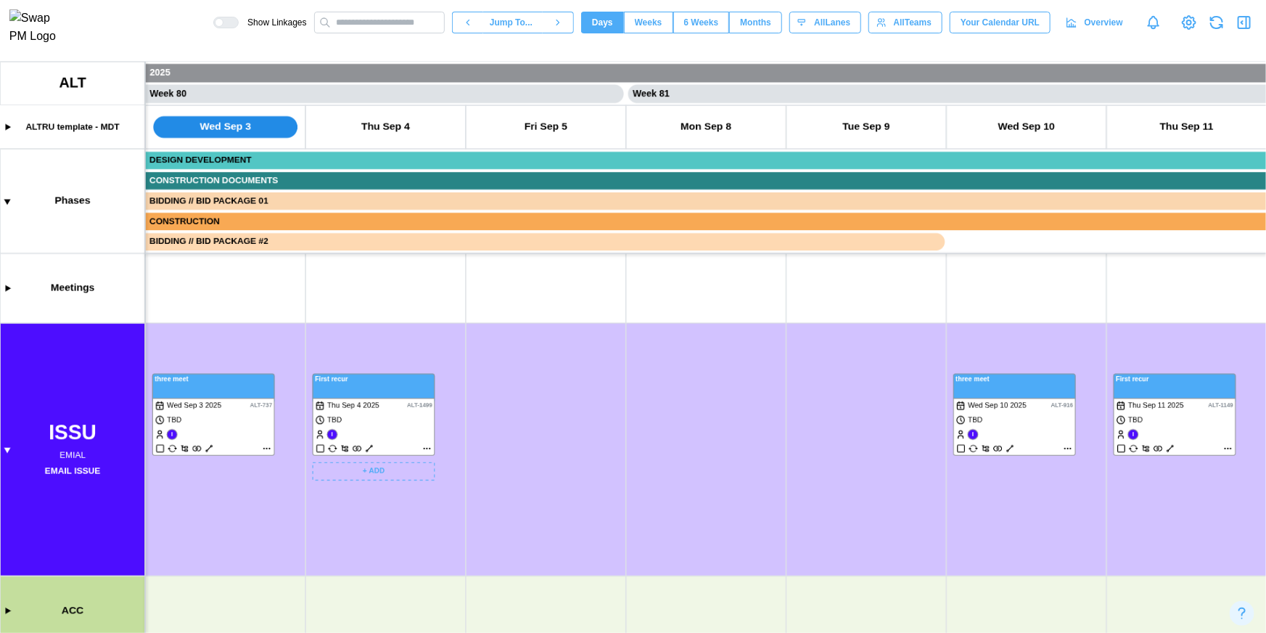
click at [266, 451] on canvas at bounding box center [633, 347] width 1266 height 571
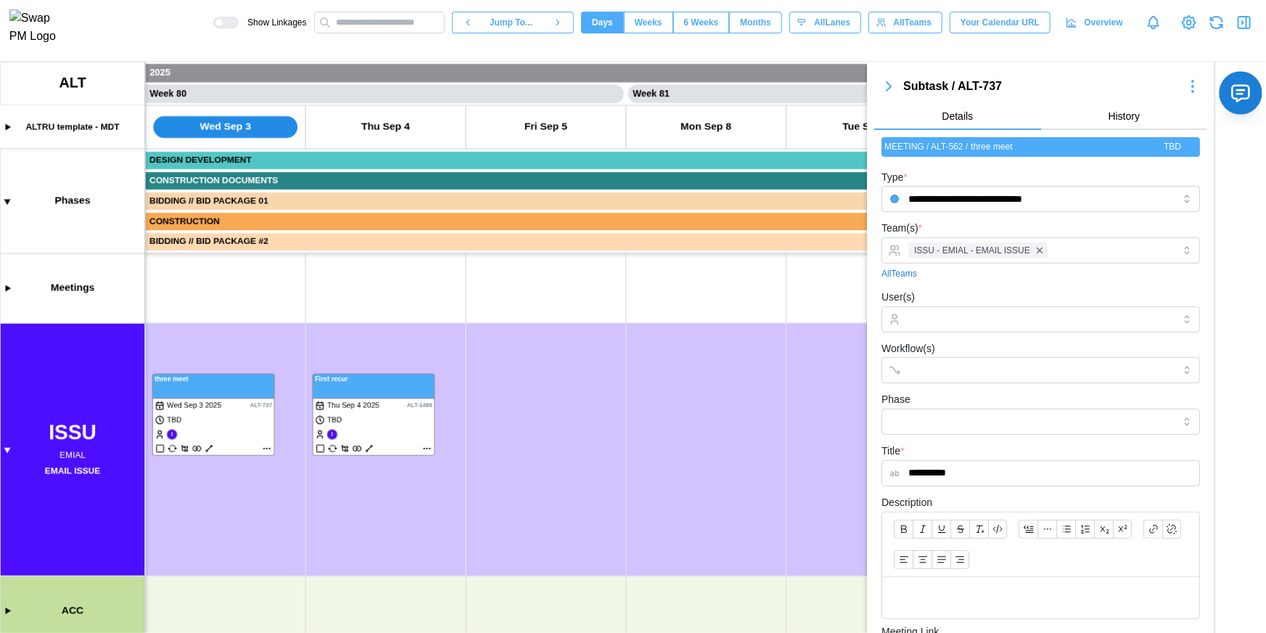
click at [1222, 104] on button "button" at bounding box center [1240, 92] width 43 height 43
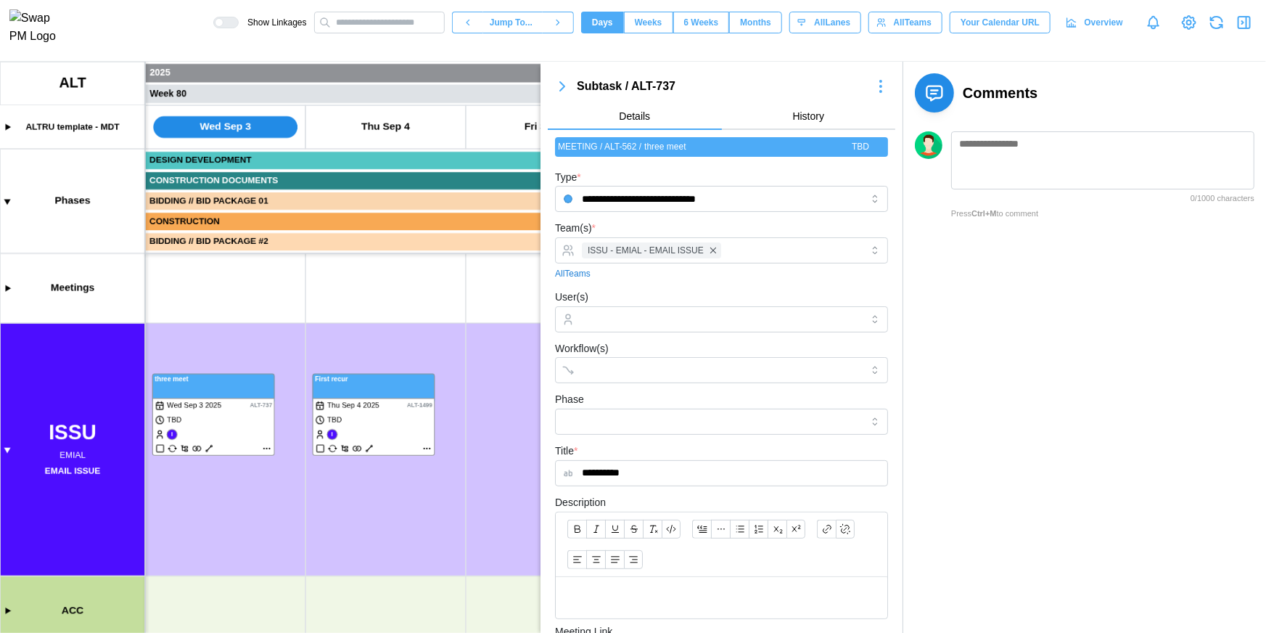
click at [561, 78] on button "button" at bounding box center [562, 86] width 29 height 20
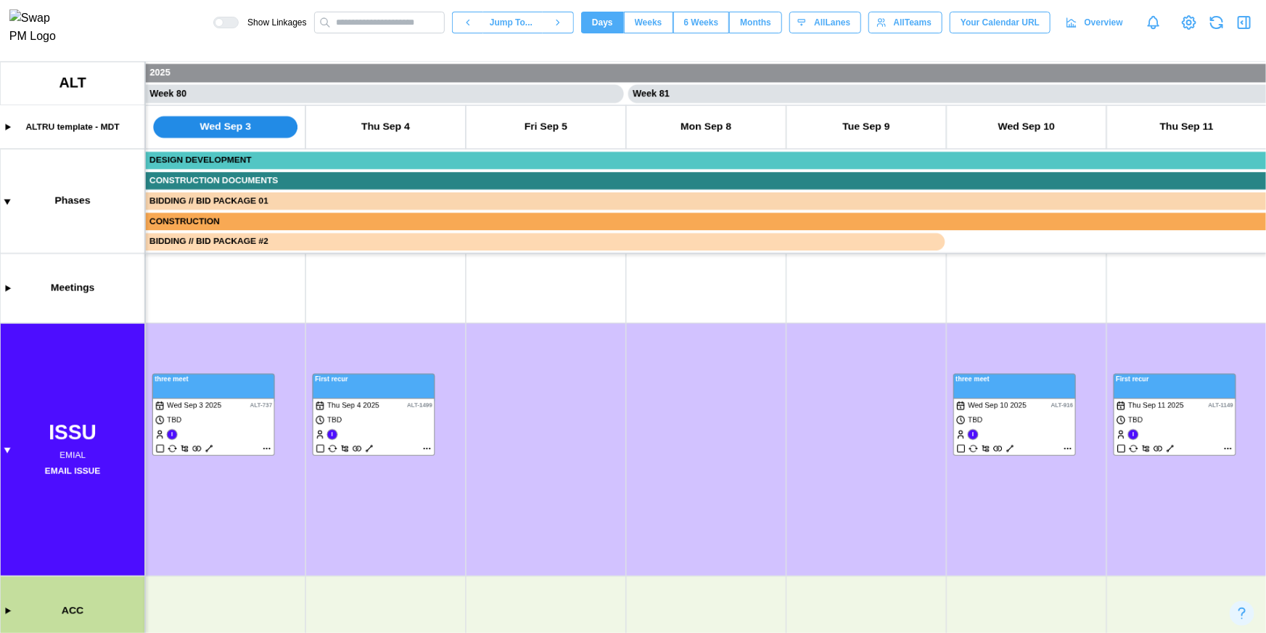
click at [1247, 23] on icon "button" at bounding box center [1247, 23] width 0 height 12
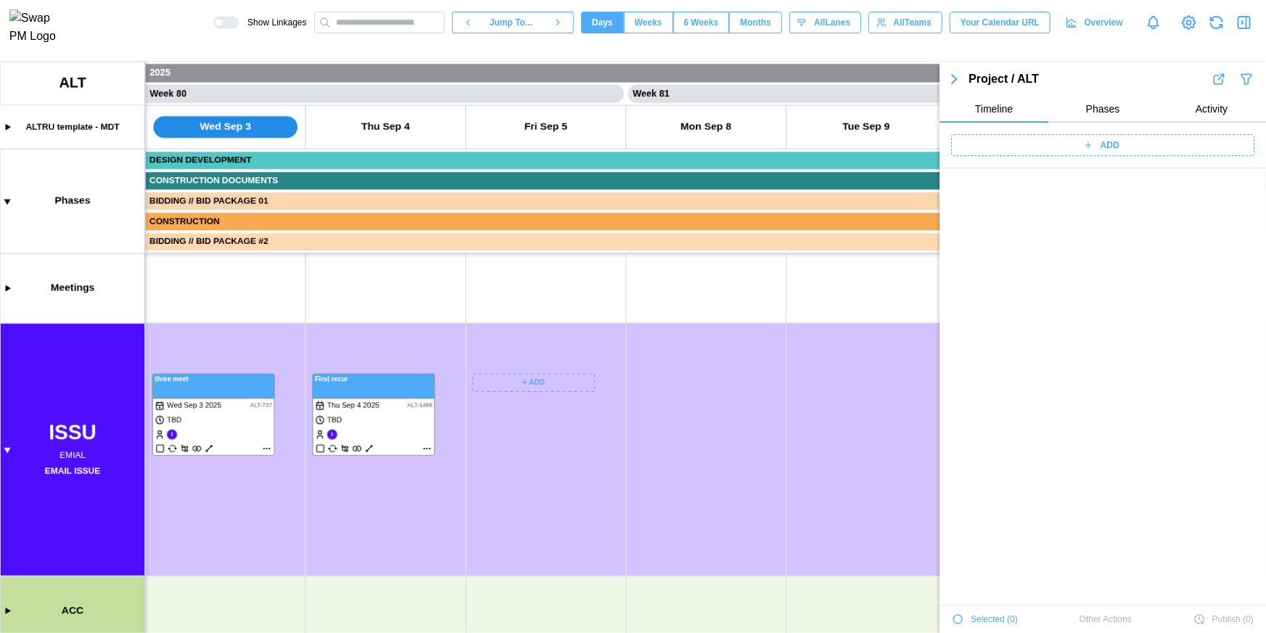
scroll to position [50383, 0]
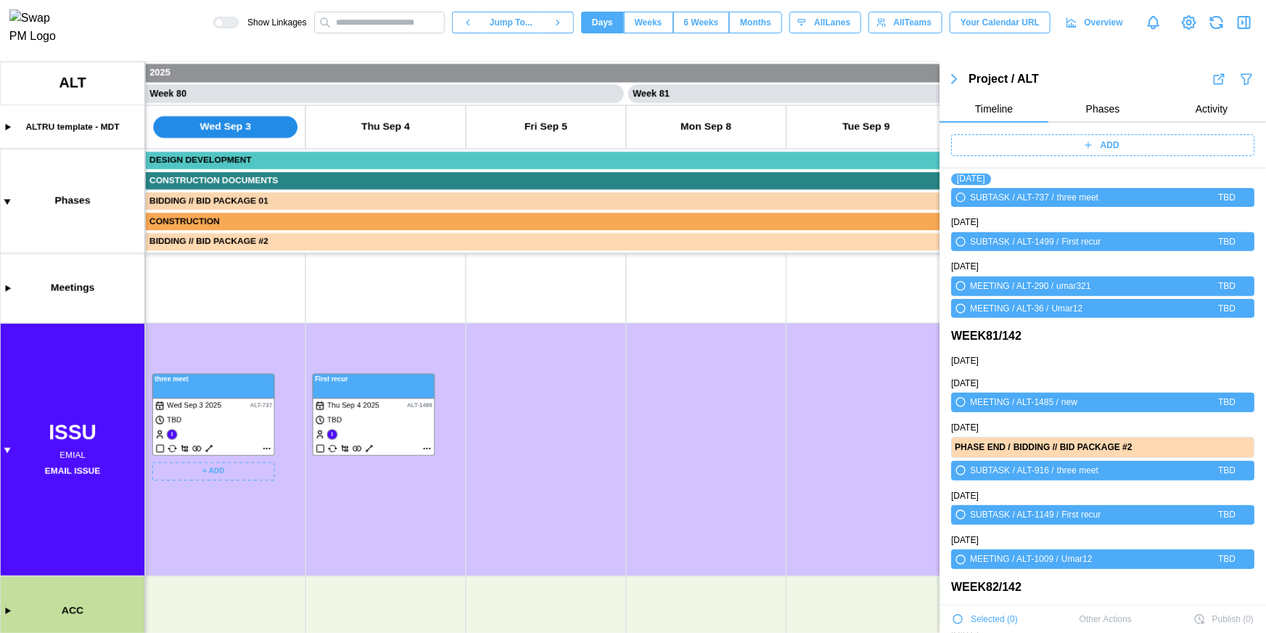
click at [269, 448] on canvas at bounding box center [633, 347] width 1266 height 571
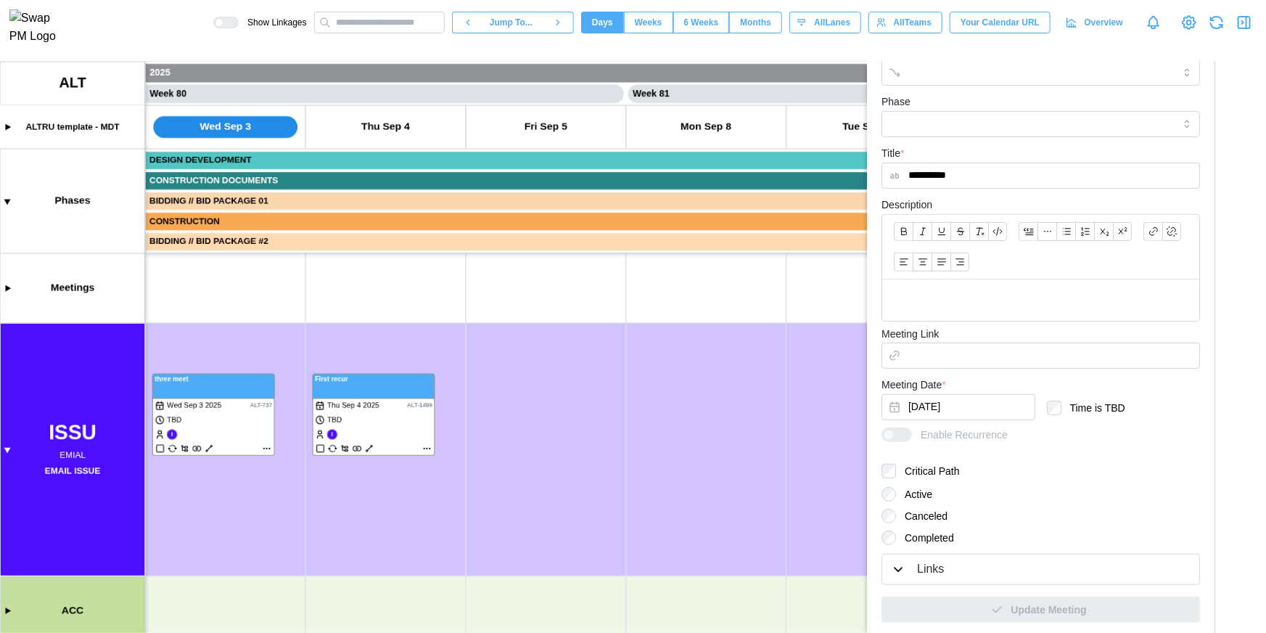
scroll to position [0, 0]
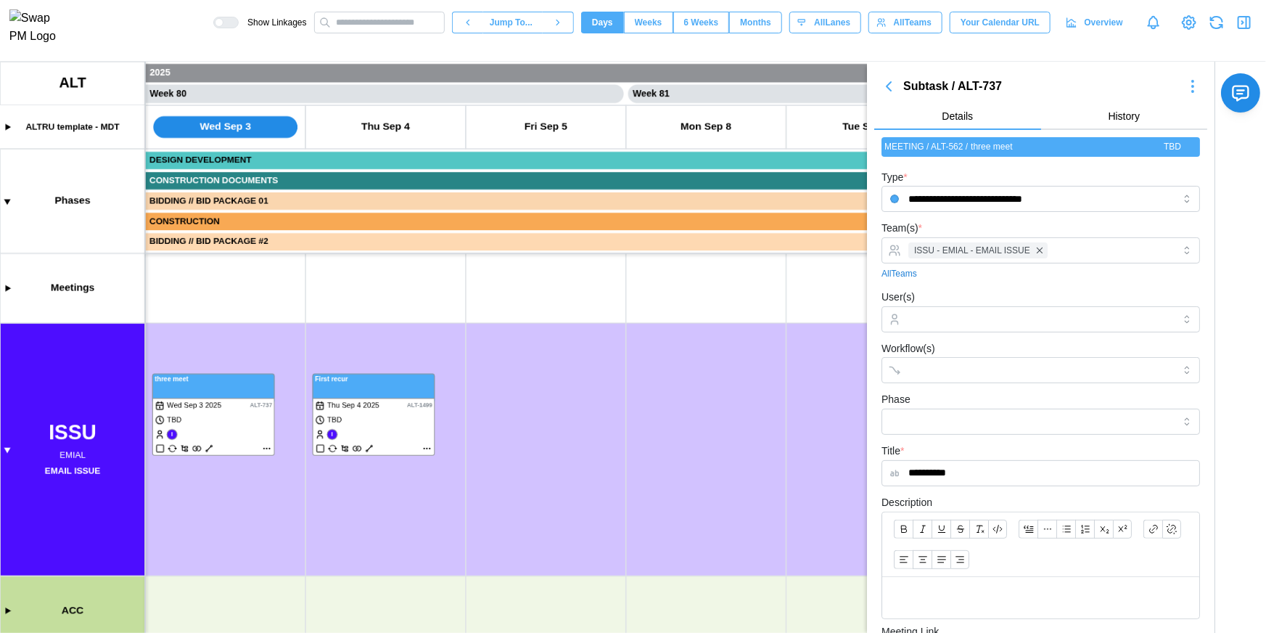
click at [882, 88] on icon "button" at bounding box center [888, 86] width 17 height 17
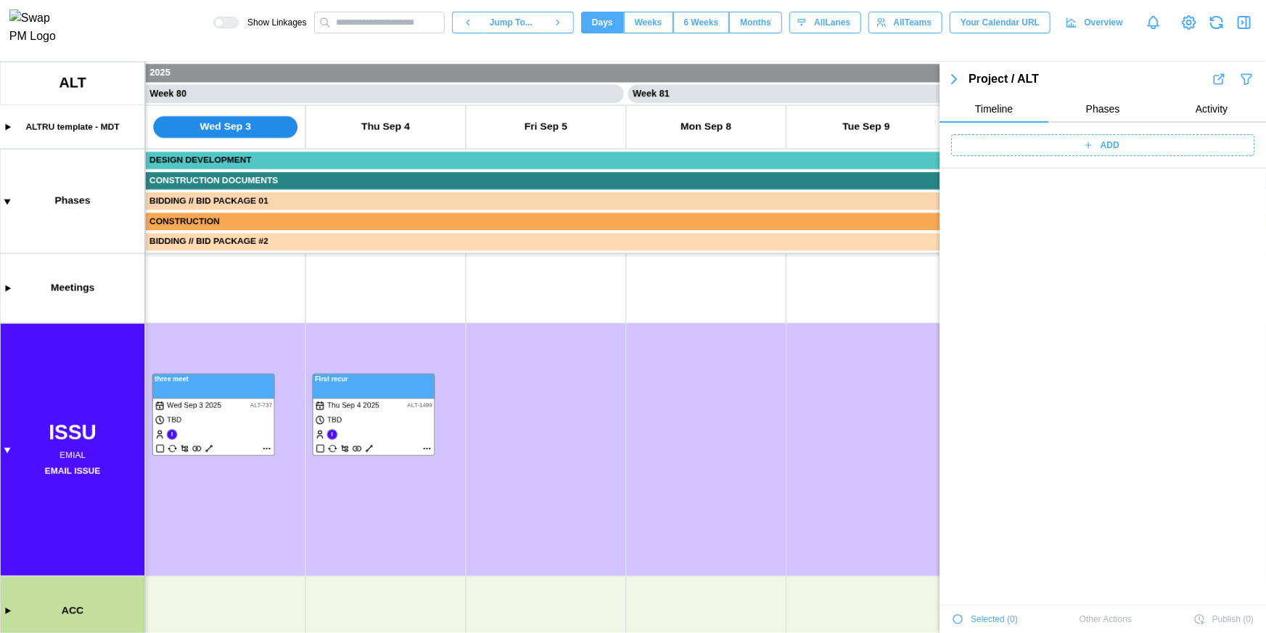
scroll to position [50381, 0]
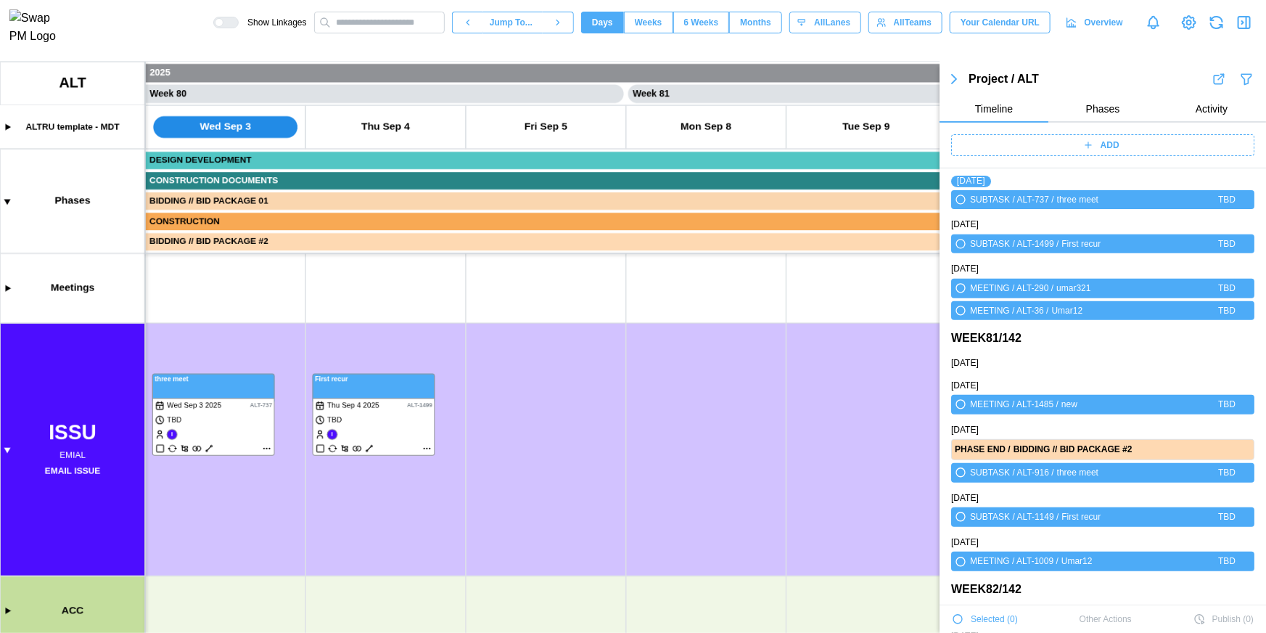
click at [950, 83] on icon "button" at bounding box center [954, 78] width 17 height 17
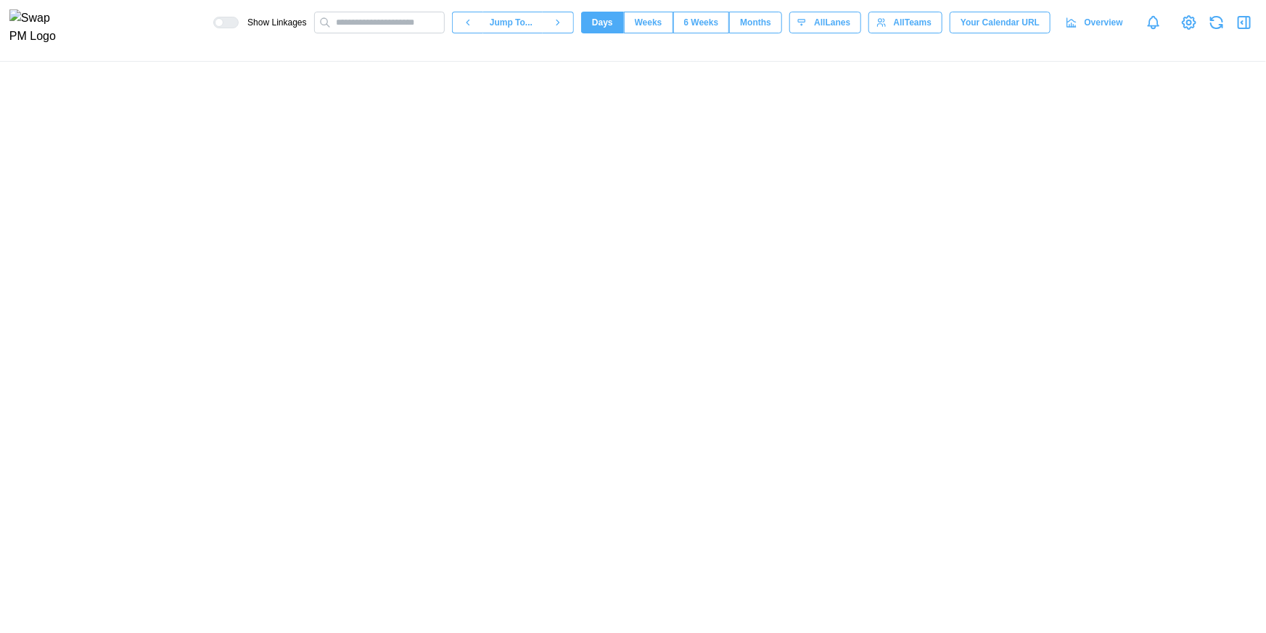
click at [522, 278] on div at bounding box center [633, 347] width 1266 height 571
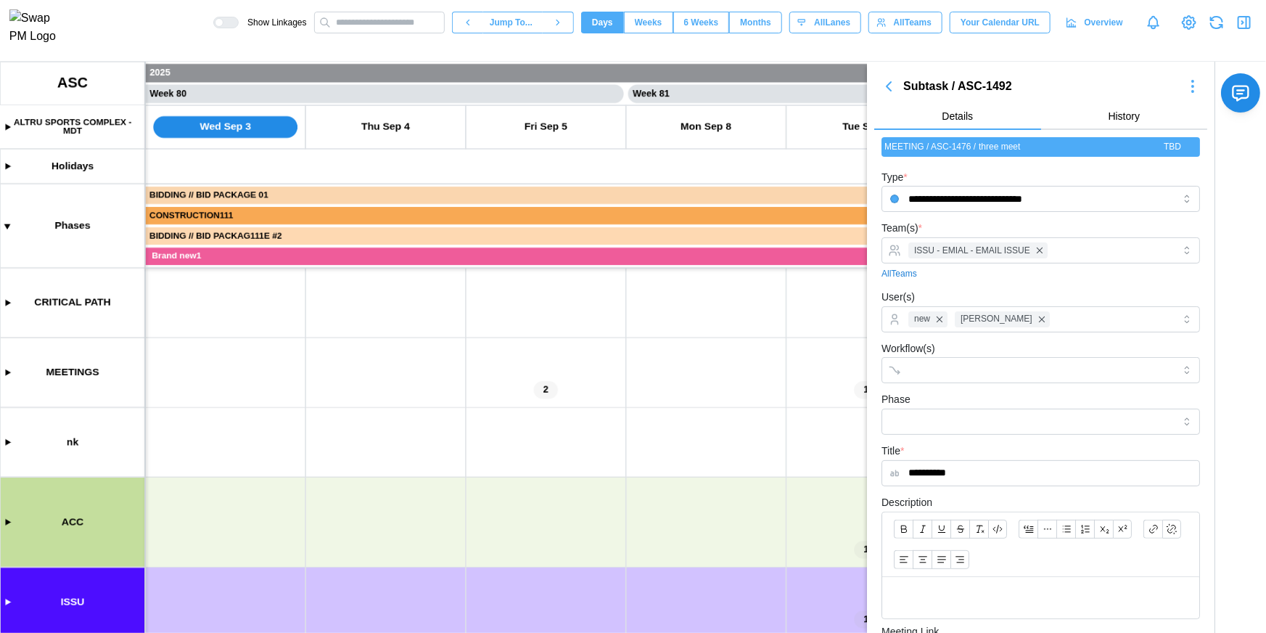
click at [892, 84] on icon "button" at bounding box center [888, 86] width 17 height 17
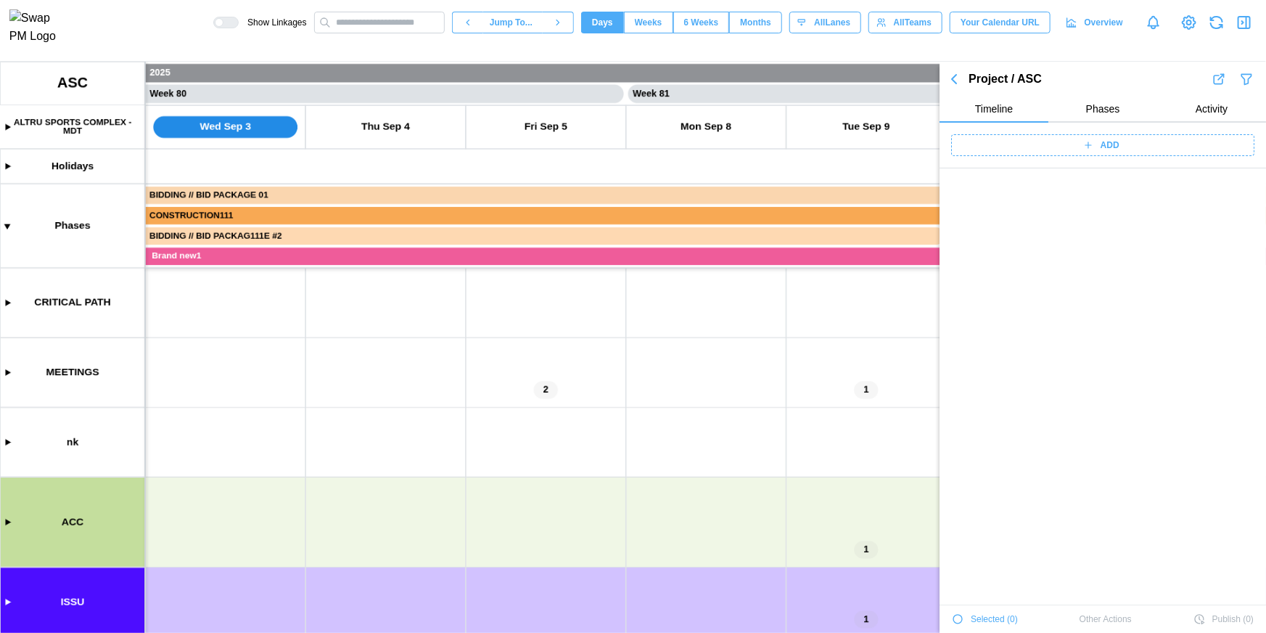
scroll to position [51168, 0]
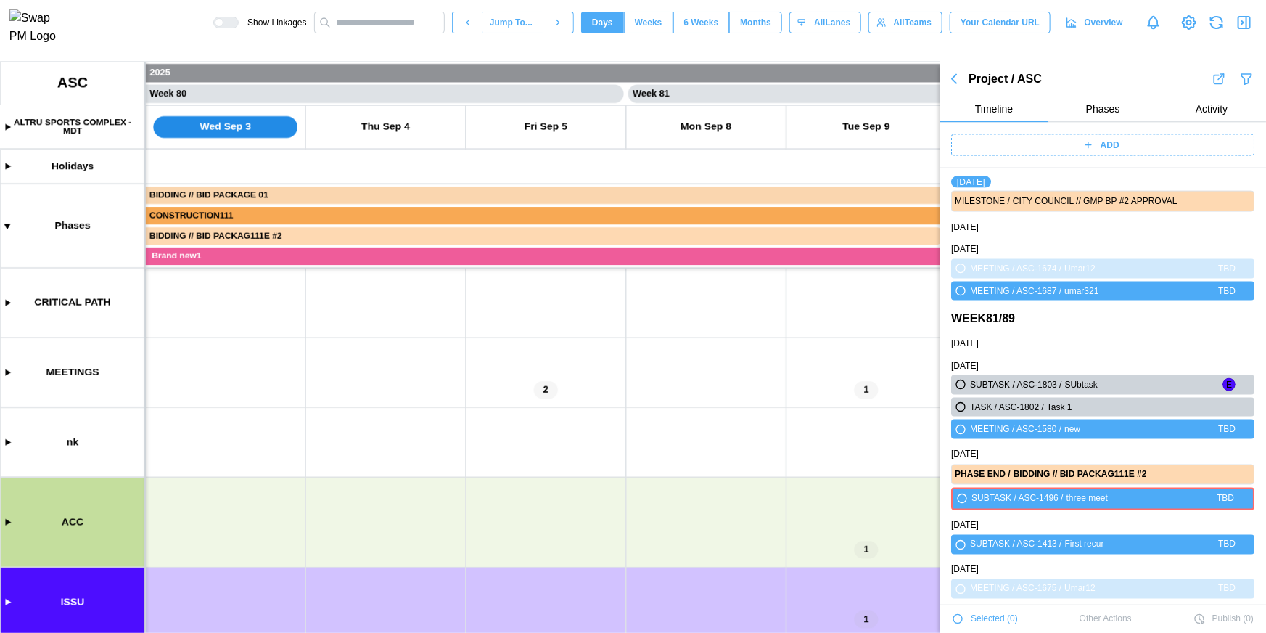
click at [959, 79] on icon "button" at bounding box center [954, 78] width 17 height 17
